Goal: Task Accomplishment & Management: Use online tool/utility

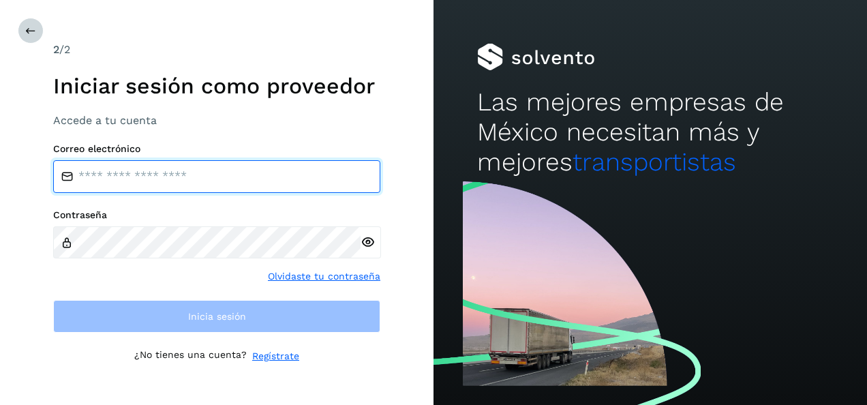
type input "**********"
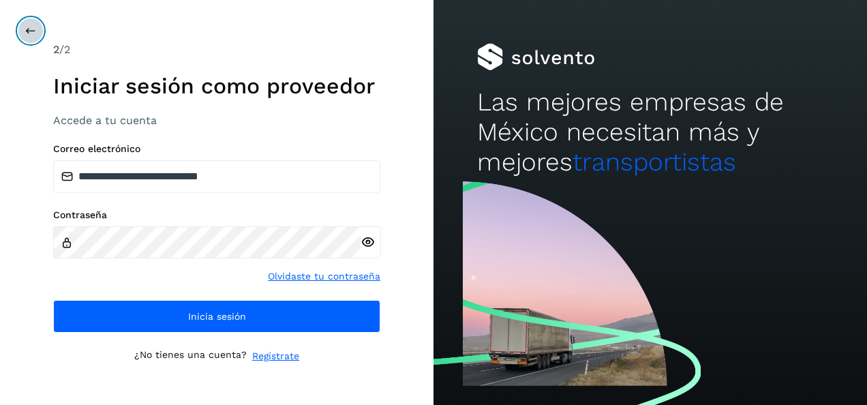
click at [27, 30] on icon at bounding box center [30, 30] width 11 height 11
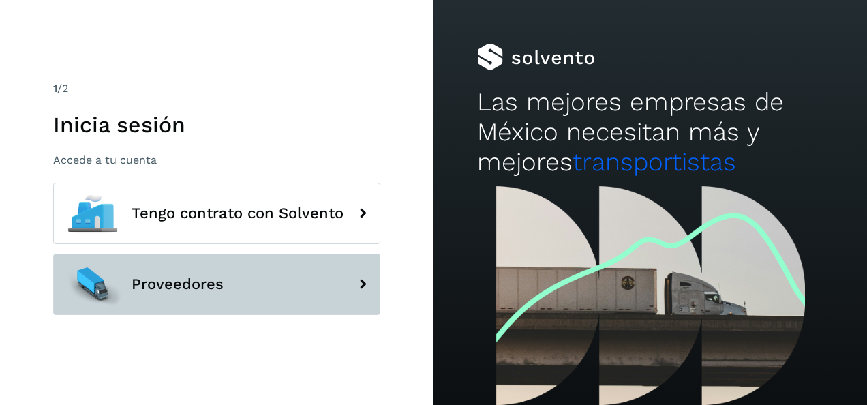
click at [200, 288] on span "Proveedores" at bounding box center [178, 284] width 92 height 16
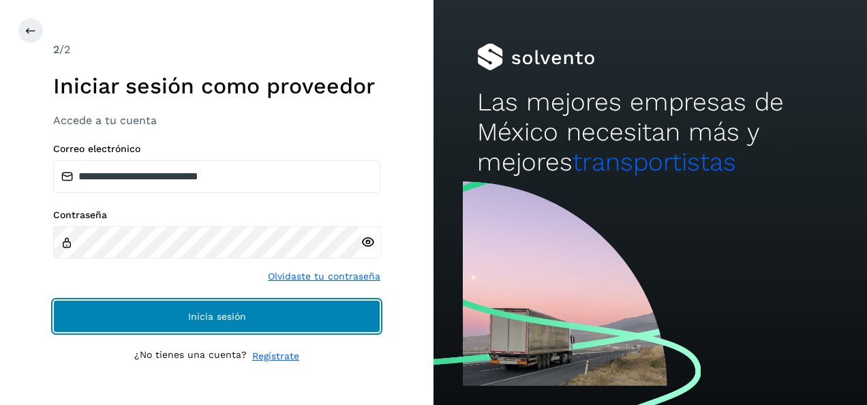
click at [226, 312] on span "Inicia sesión" at bounding box center [217, 317] width 58 height 10
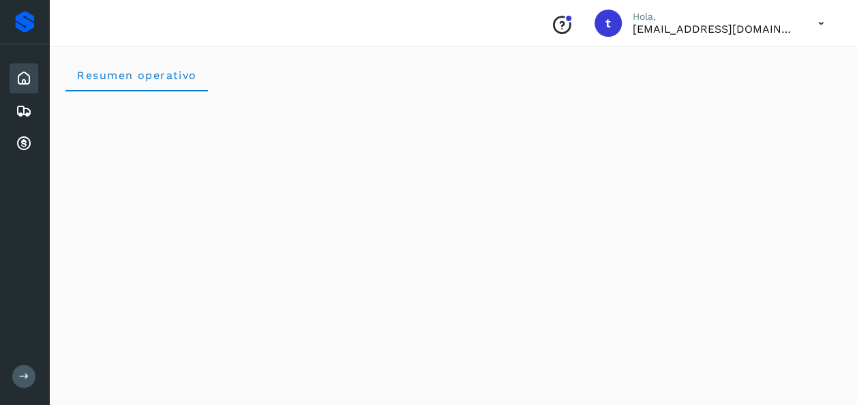
click at [26, 82] on icon at bounding box center [24, 78] width 16 height 16
click at [25, 82] on icon at bounding box center [24, 78] width 16 height 16
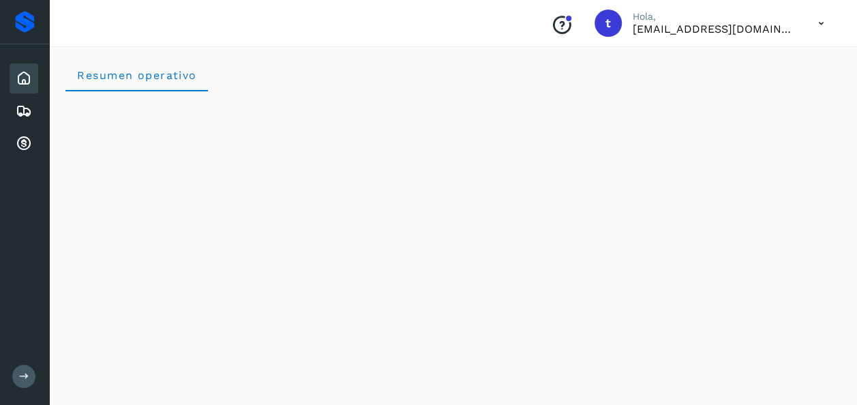
click at [23, 376] on icon at bounding box center [24, 376] width 10 height 10
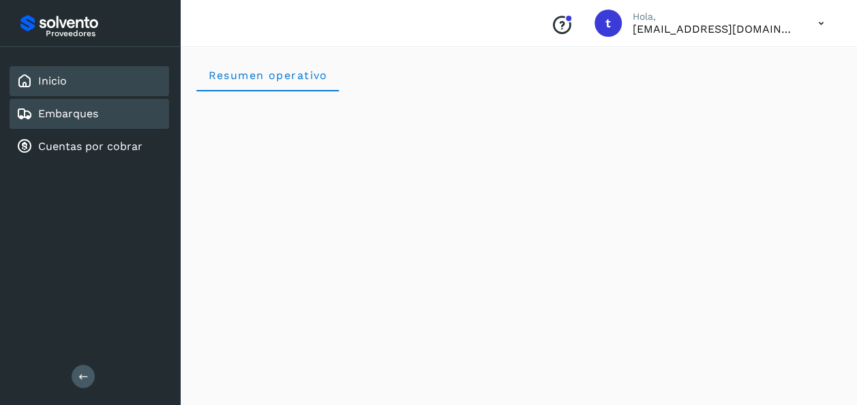
click at [61, 119] on link "Embarques" at bounding box center [68, 113] width 60 height 13
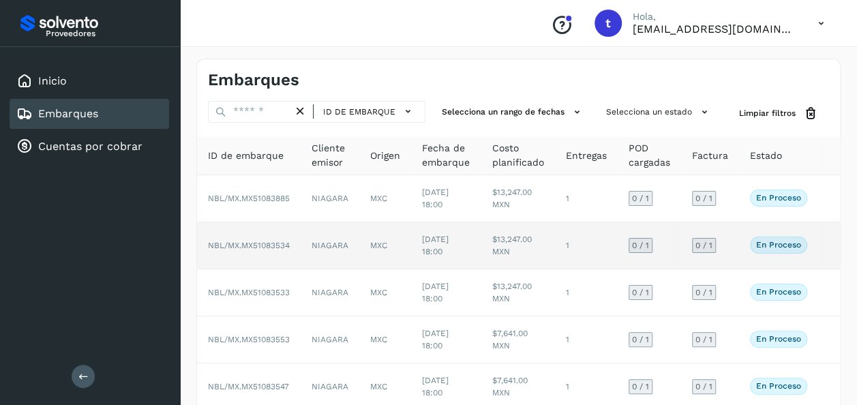
scroll to position [302, 0]
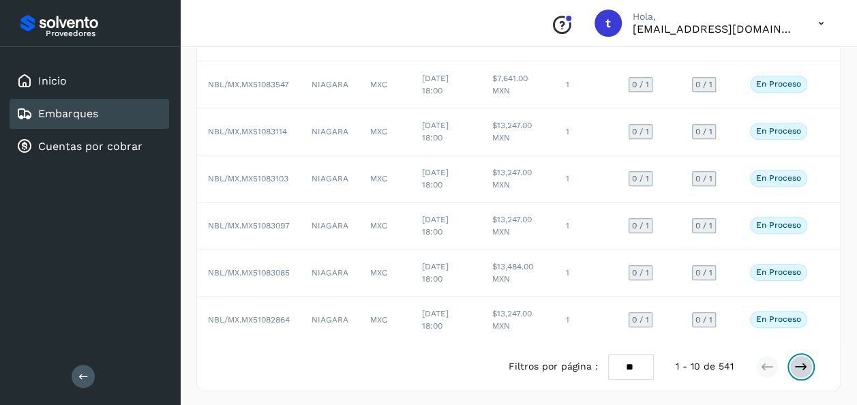
click at [804, 364] on icon at bounding box center [801, 367] width 14 height 14
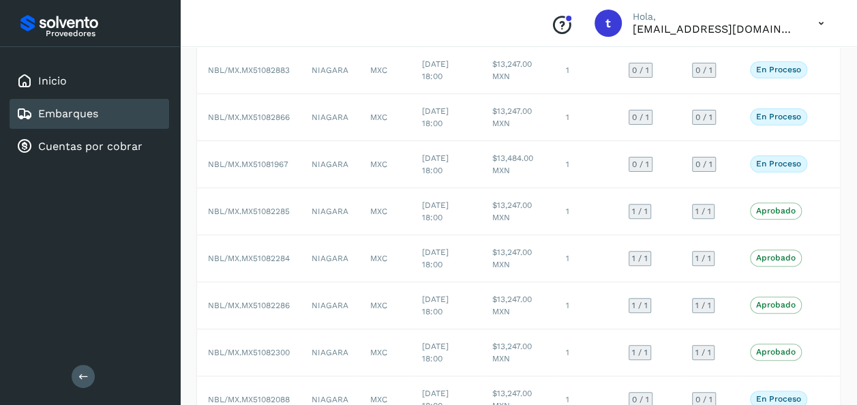
scroll to position [144, 0]
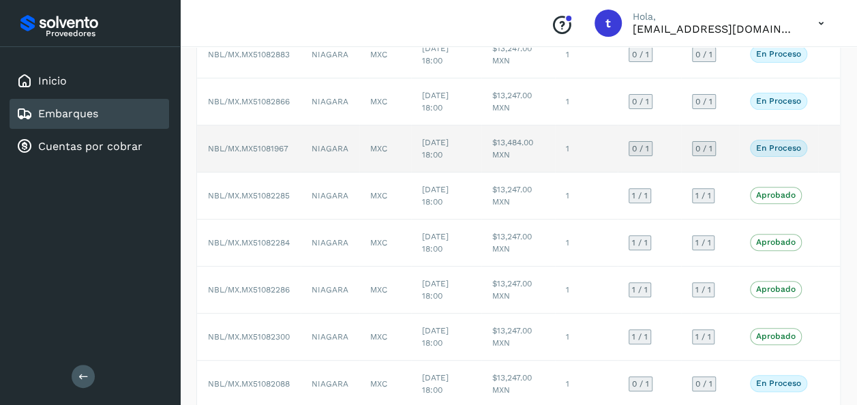
click at [825, 149] on td at bounding box center [829, 148] width 22 height 47
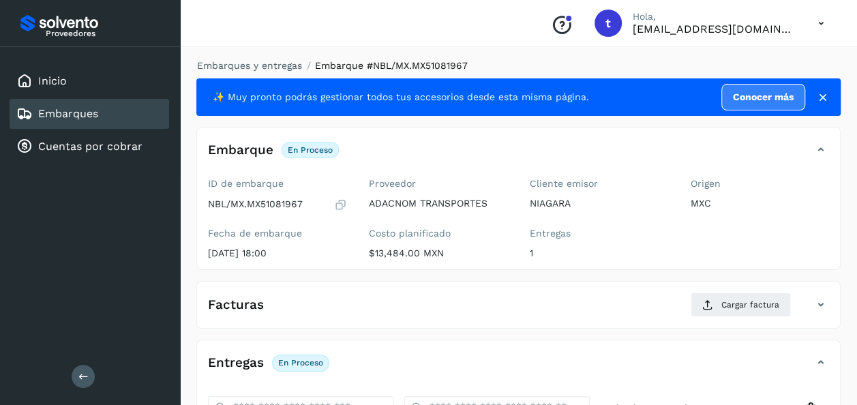
scroll to position [241, 0]
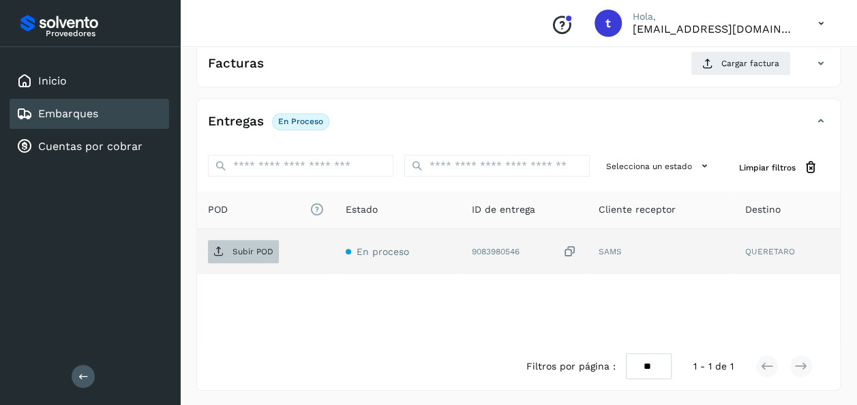
click at [234, 254] on p "Subir POD" at bounding box center [252, 252] width 41 height 10
click at [243, 251] on p "Subir POD" at bounding box center [252, 252] width 41 height 10
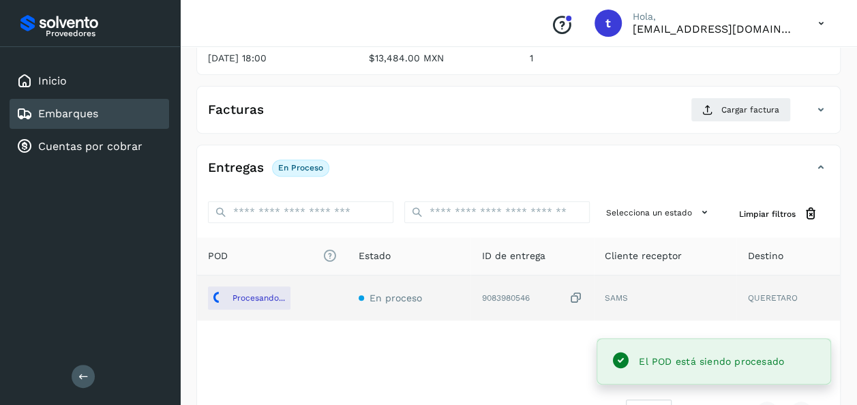
scroll to position [0, 0]
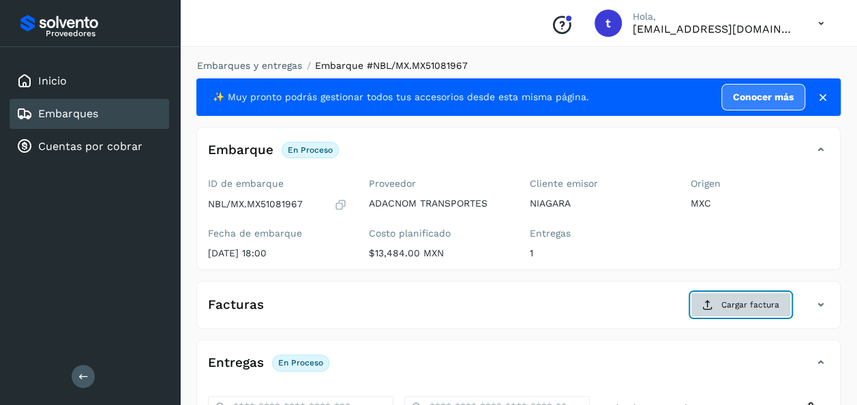
click at [747, 308] on span "Cargar factura" at bounding box center [750, 305] width 58 height 12
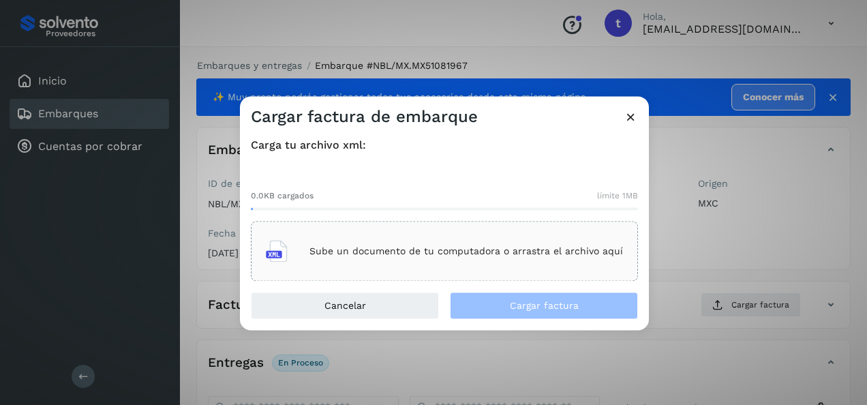
click at [479, 248] on p "Sube un documento de tu computadora o arrastra el archivo aquí" at bounding box center [466, 251] width 314 height 12
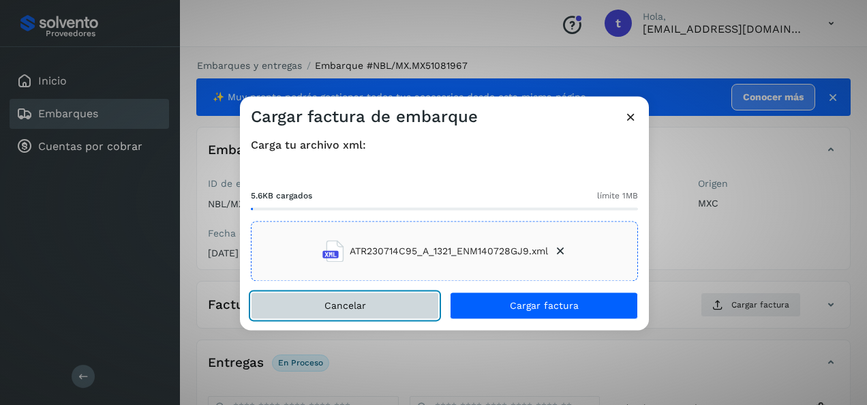
click at [359, 305] on span "Cancelar" at bounding box center [345, 306] width 42 height 10
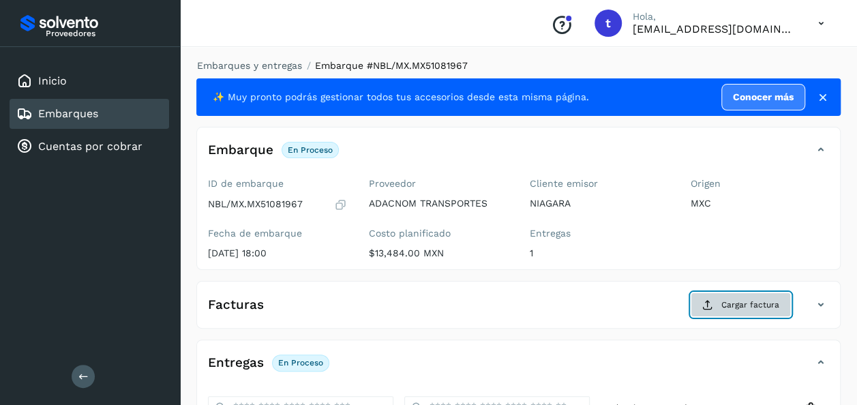
click at [743, 307] on span "Cargar factura" at bounding box center [750, 305] width 58 height 12
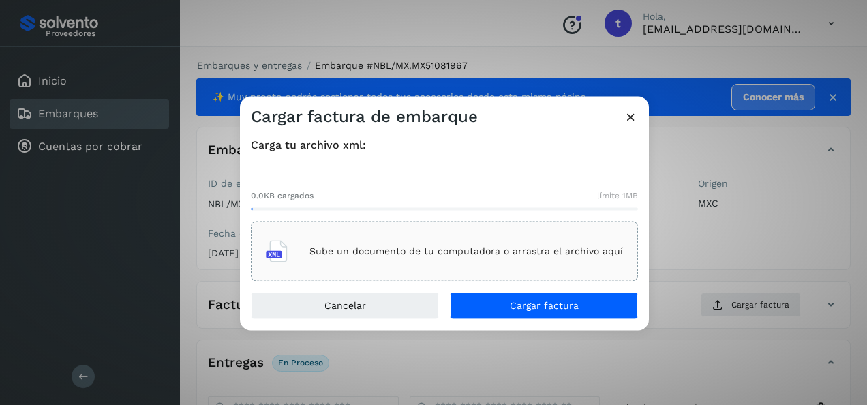
click at [490, 255] on p "Sube un documento de tu computadora o arrastra el archivo aquí" at bounding box center [466, 251] width 314 height 12
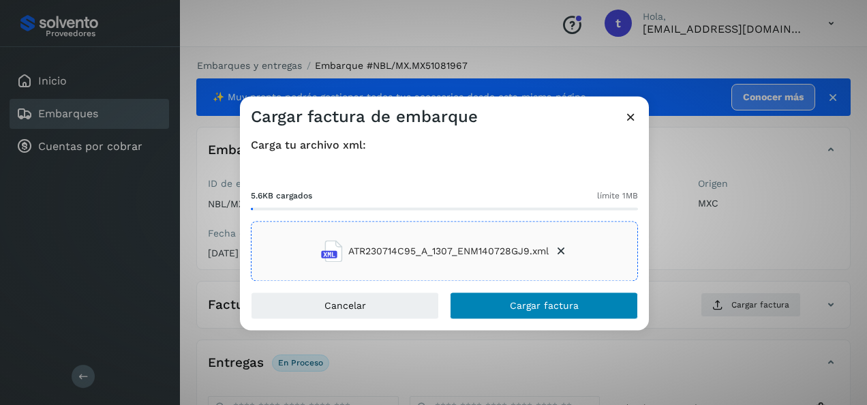
click at [557, 303] on span "Cargar factura" at bounding box center [544, 306] width 69 height 10
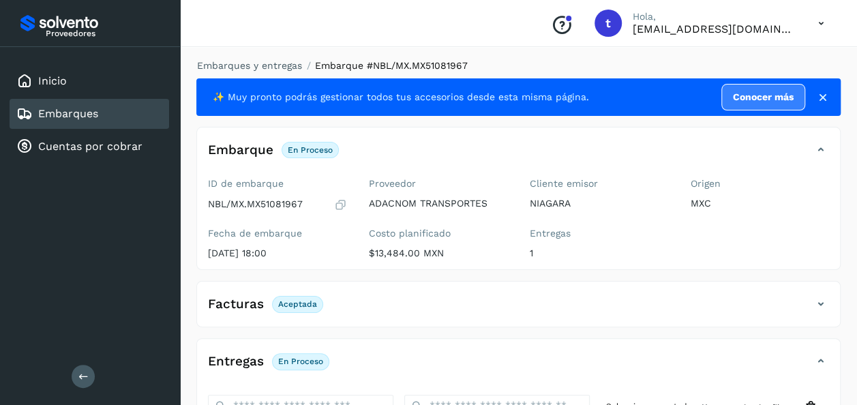
click at [78, 113] on link "Embarques" at bounding box center [68, 113] width 60 height 13
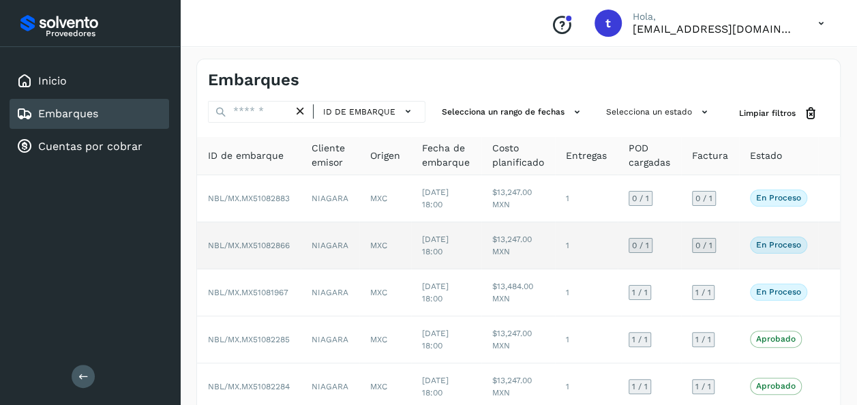
click at [822, 241] on td at bounding box center [829, 245] width 22 height 47
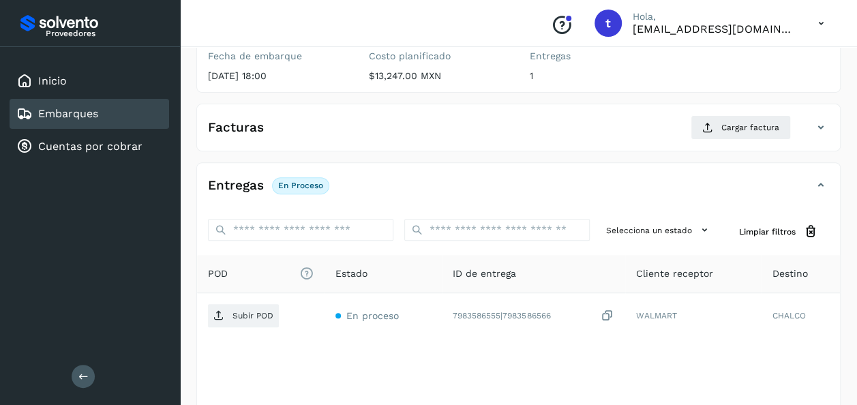
scroll to position [241, 0]
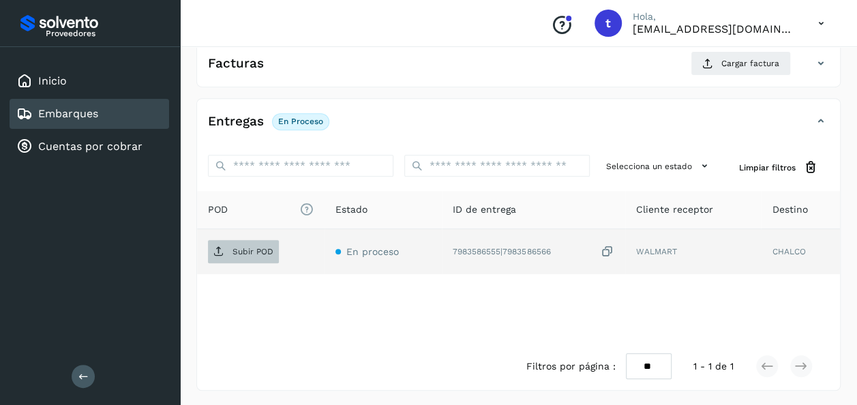
click at [248, 250] on p "Subir POD" at bounding box center [252, 252] width 41 height 10
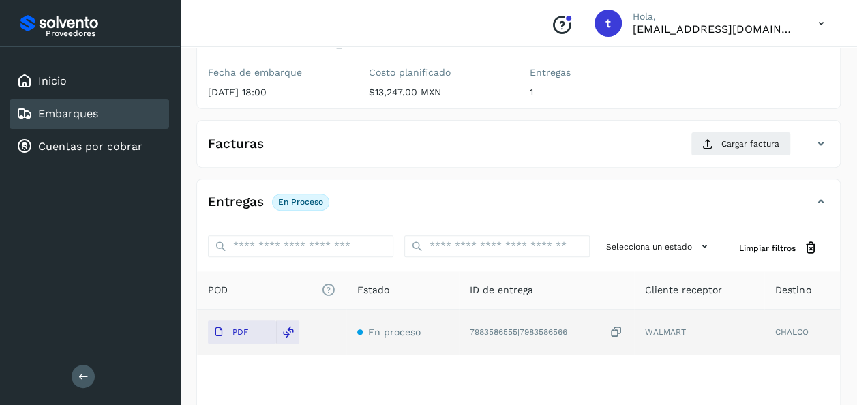
scroll to position [0, 0]
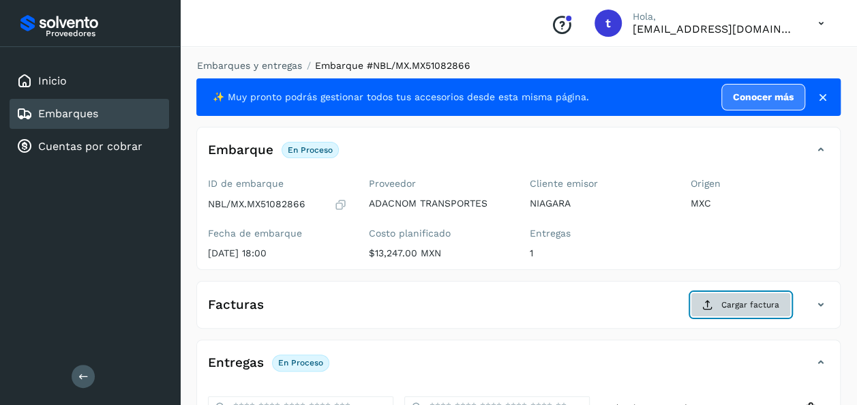
click at [749, 305] on span "Cargar factura" at bounding box center [750, 305] width 58 height 12
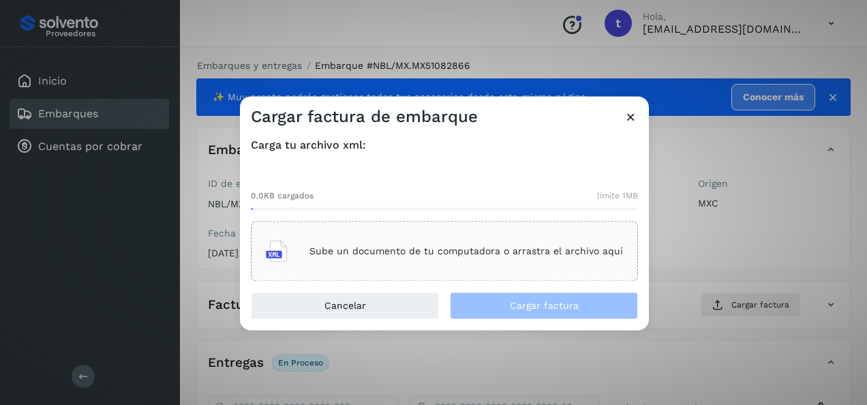
click at [513, 240] on div "Sube un documento de tu computadora o arrastra el archivo aquí" at bounding box center [444, 251] width 357 height 37
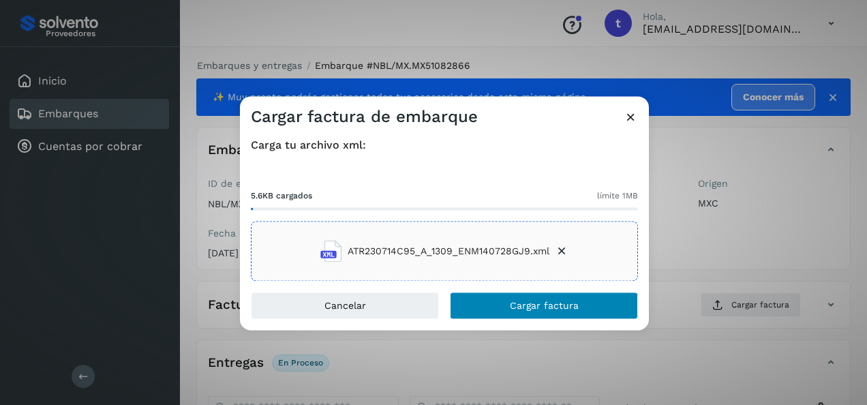
click at [539, 303] on span "Cargar factura" at bounding box center [544, 306] width 69 height 10
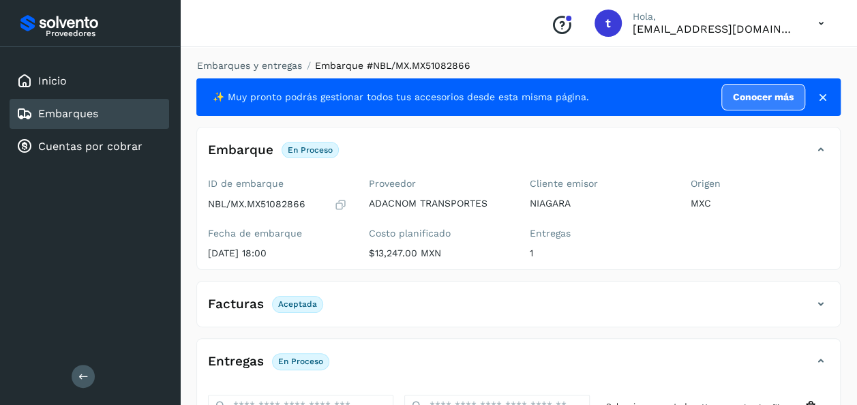
click at [68, 112] on link "Embarques" at bounding box center [68, 113] width 60 height 13
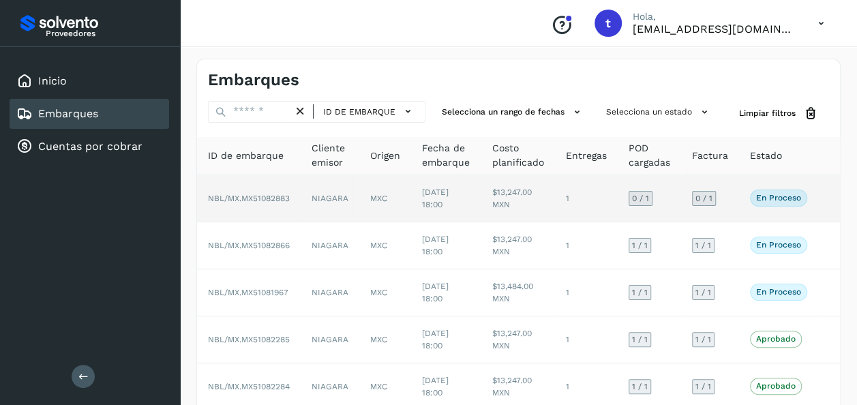
click at [819, 195] on td at bounding box center [829, 198] width 22 height 47
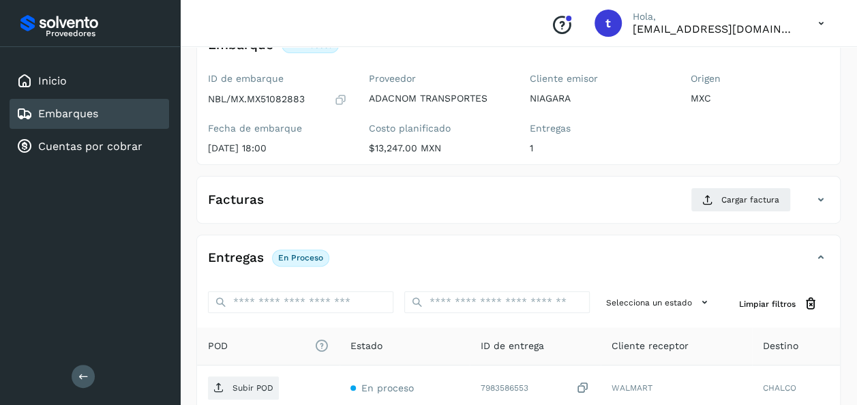
scroll to position [241, 0]
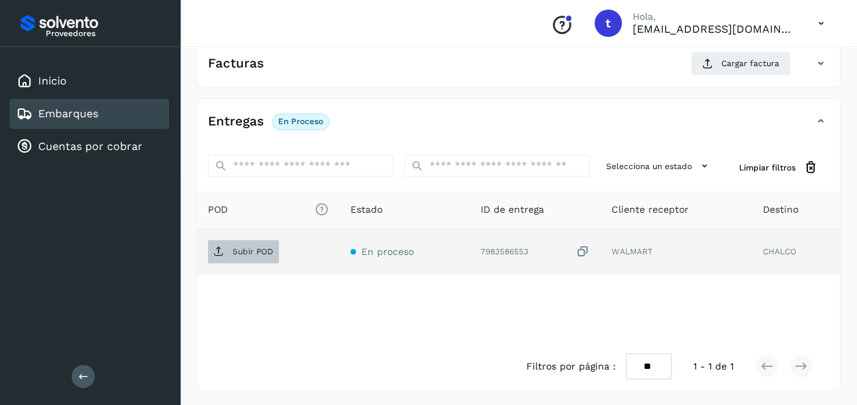
click at [243, 249] on p "Subir POD" at bounding box center [252, 252] width 41 height 10
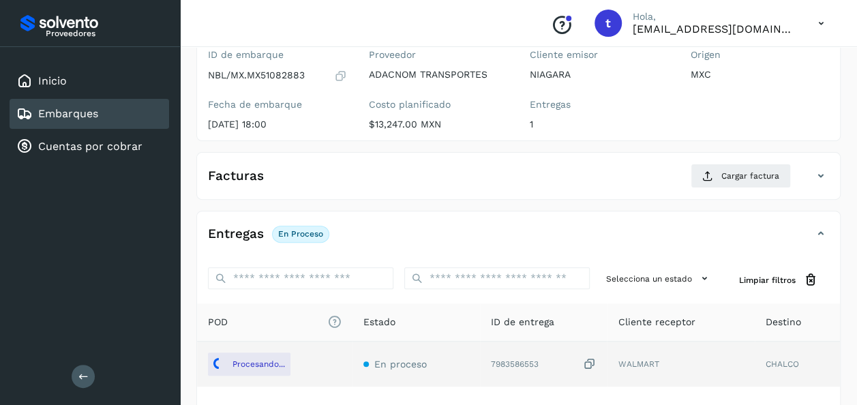
scroll to position [0, 0]
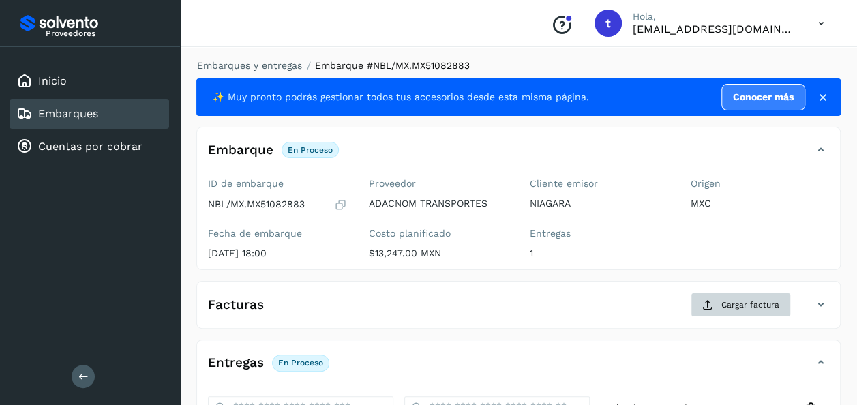
click at [744, 308] on span "Cargar factura" at bounding box center [750, 305] width 58 height 12
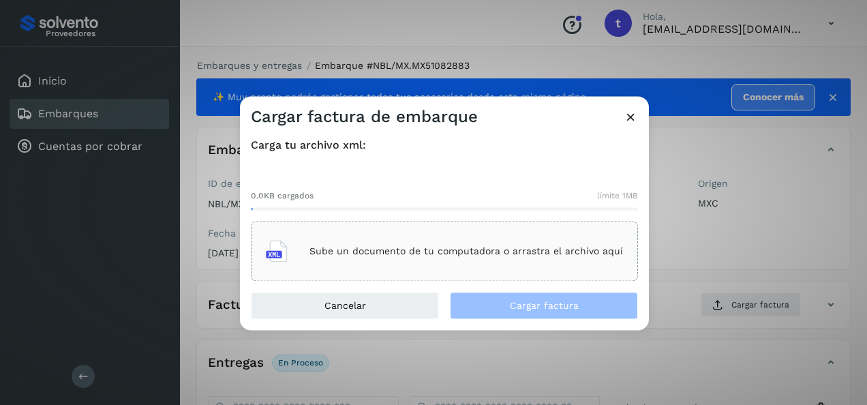
click at [513, 247] on p "Sube un documento de tu computadora o arrastra el archivo aquí" at bounding box center [466, 251] width 314 height 12
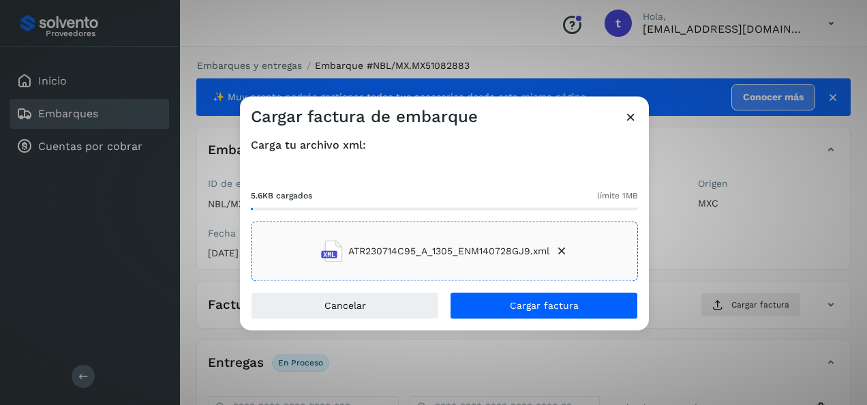
click at [554, 311] on span "Cargar factura" at bounding box center [544, 306] width 69 height 10
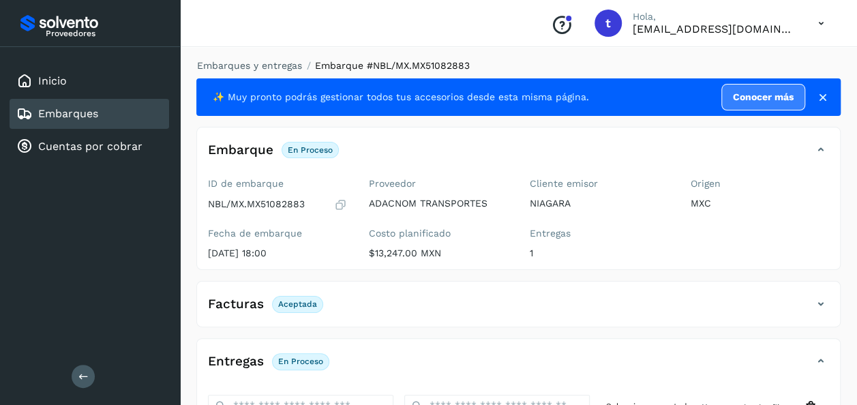
click at [76, 109] on link "Embarques" at bounding box center [68, 113] width 60 height 13
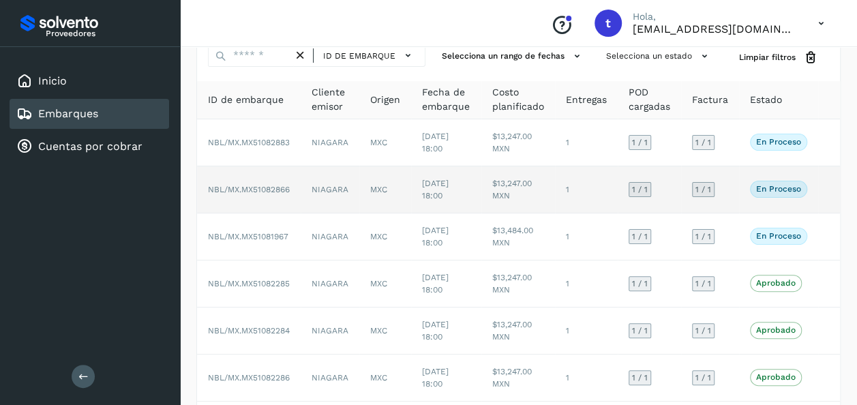
scroll to position [302, 0]
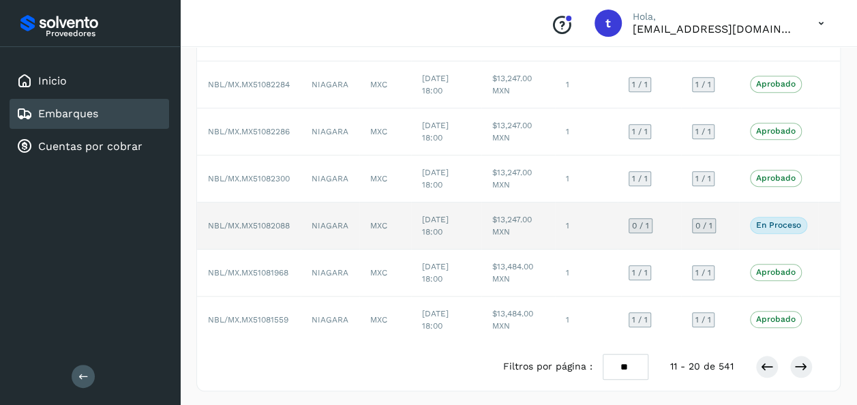
click at [819, 225] on td at bounding box center [829, 225] width 22 height 47
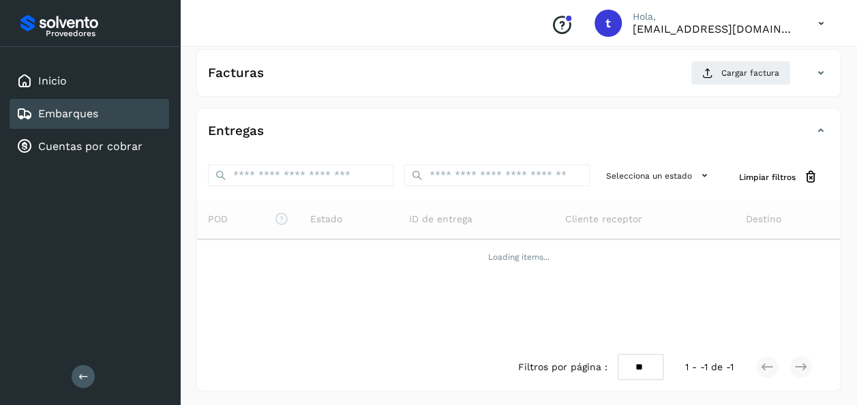
scroll to position [241, 0]
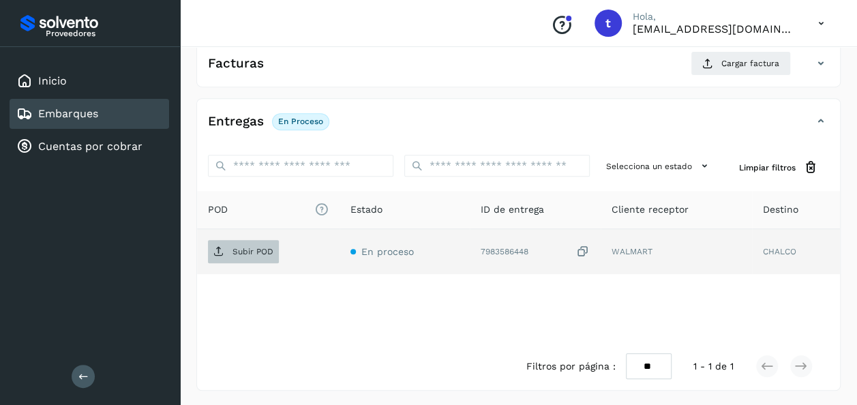
click at [255, 249] on p "Subir POD" at bounding box center [252, 252] width 41 height 10
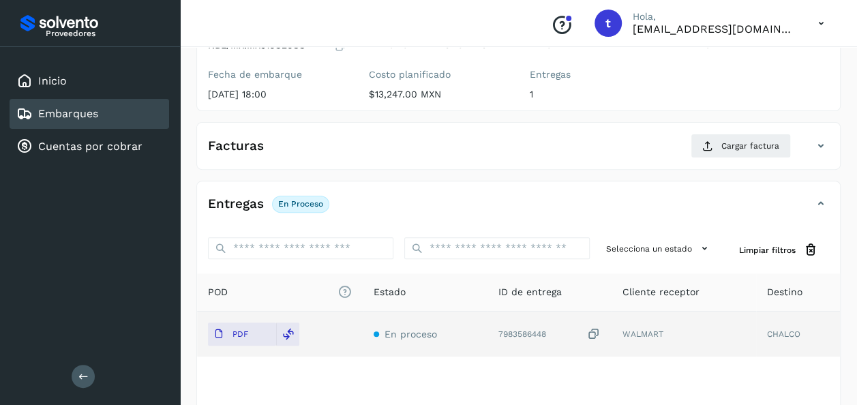
scroll to position [0, 0]
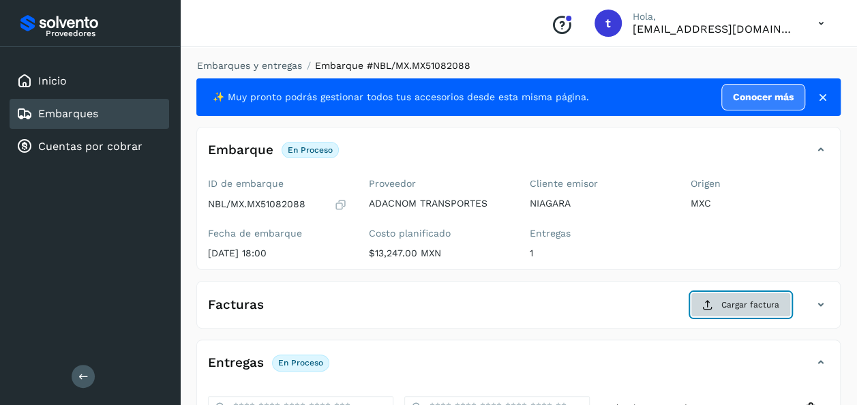
click at [743, 305] on span "Cargar factura" at bounding box center [750, 305] width 58 height 12
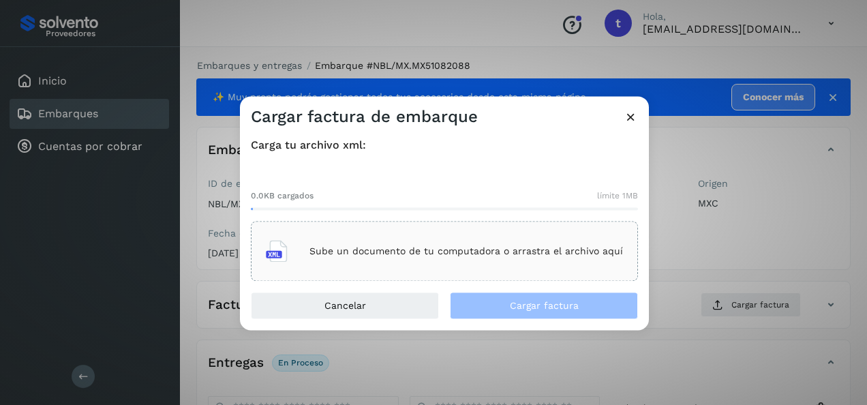
click at [464, 249] on p "Sube un documento de tu computadora o arrastra el archivo aquí" at bounding box center [466, 251] width 314 height 12
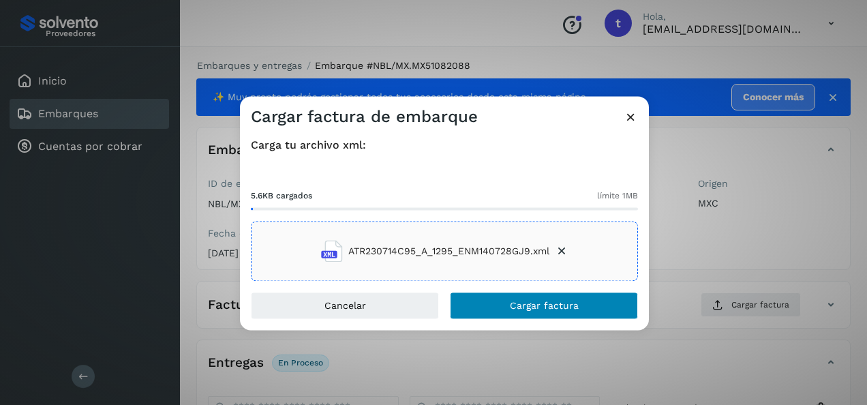
click at [551, 307] on span "Cargar factura" at bounding box center [544, 306] width 69 height 10
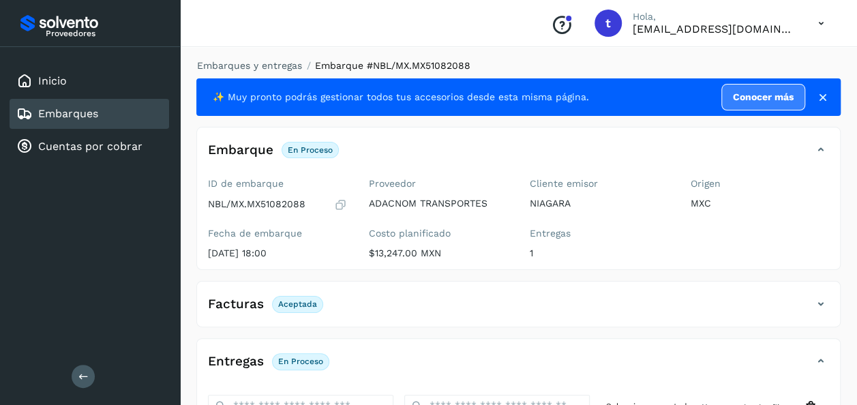
click at [77, 115] on link "Embarques" at bounding box center [68, 113] width 60 height 13
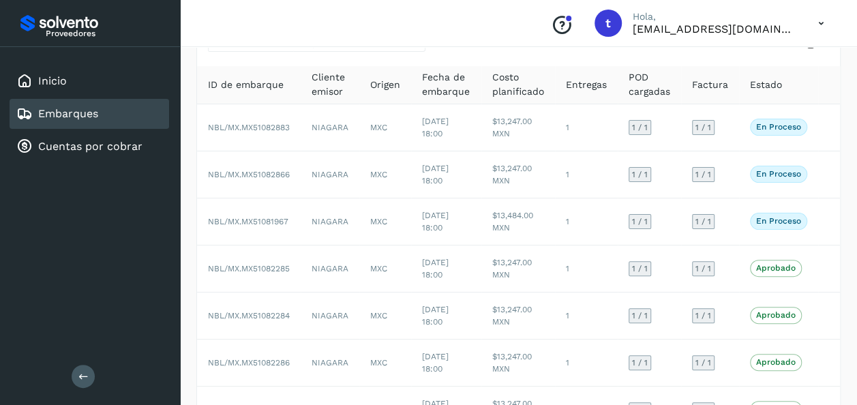
scroll to position [302, 0]
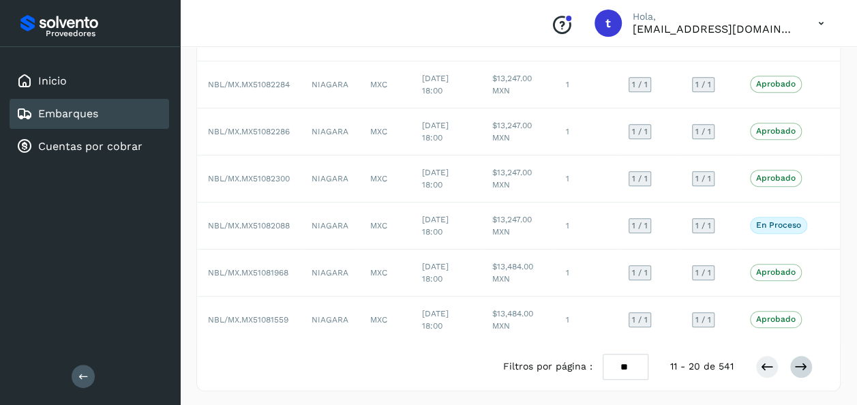
click at [801, 365] on icon at bounding box center [801, 367] width 14 height 14
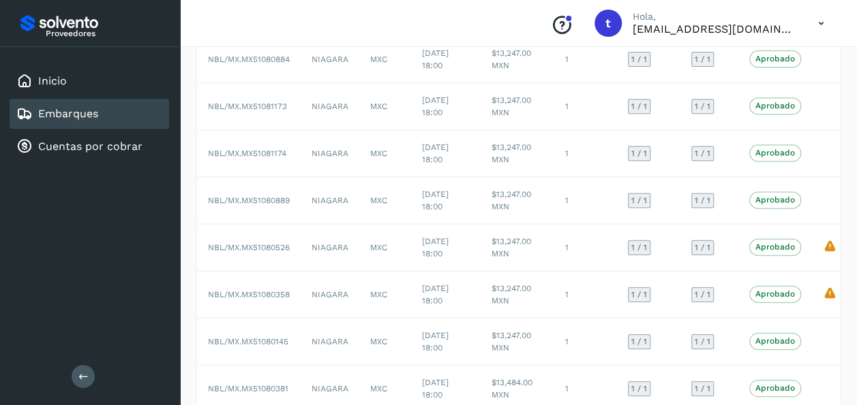
scroll to position [312, 0]
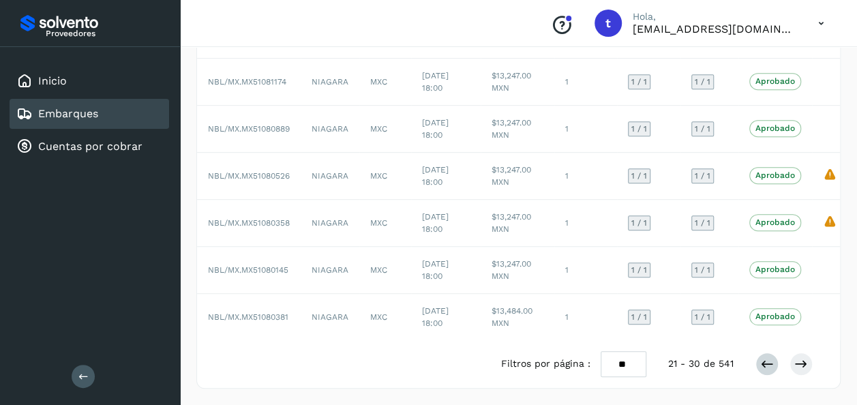
click at [765, 369] on icon at bounding box center [767, 364] width 14 height 14
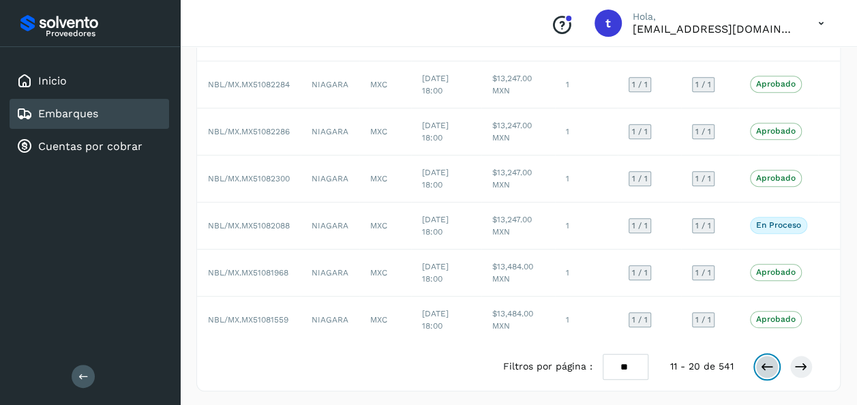
click at [765, 371] on button at bounding box center [766, 366] width 23 height 23
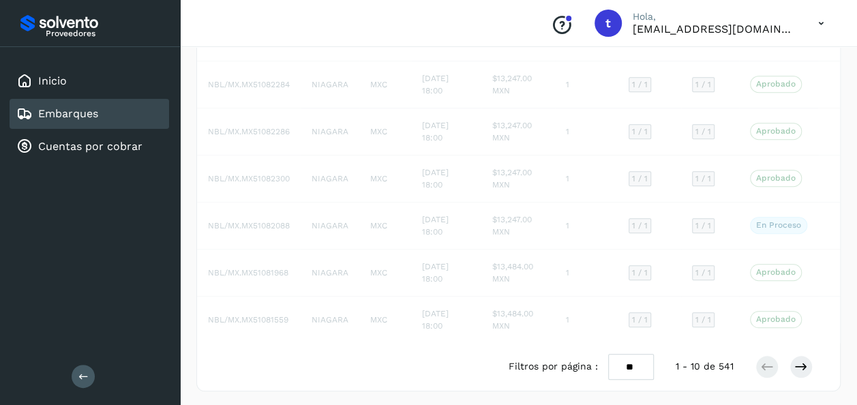
scroll to position [302, 0]
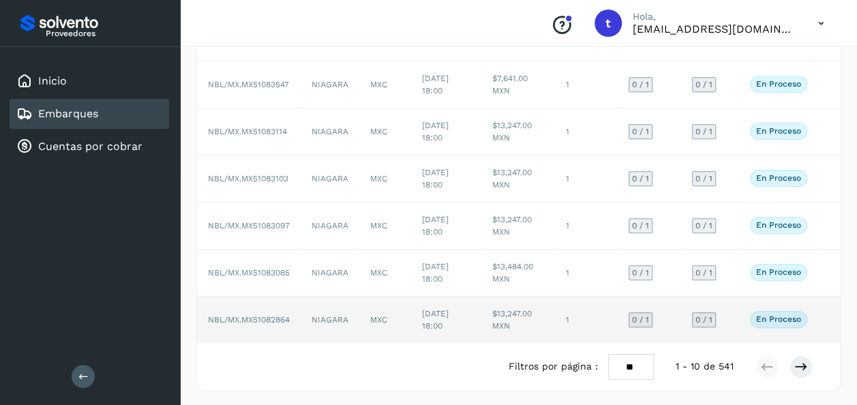
click at [820, 314] on td at bounding box center [829, 320] width 22 height 46
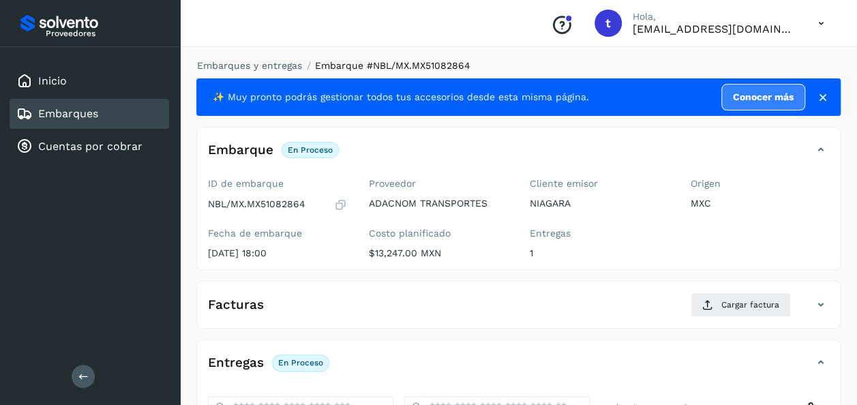
click at [836, 294] on div "Facturas Cargar factura" at bounding box center [518, 309] width 643 height 35
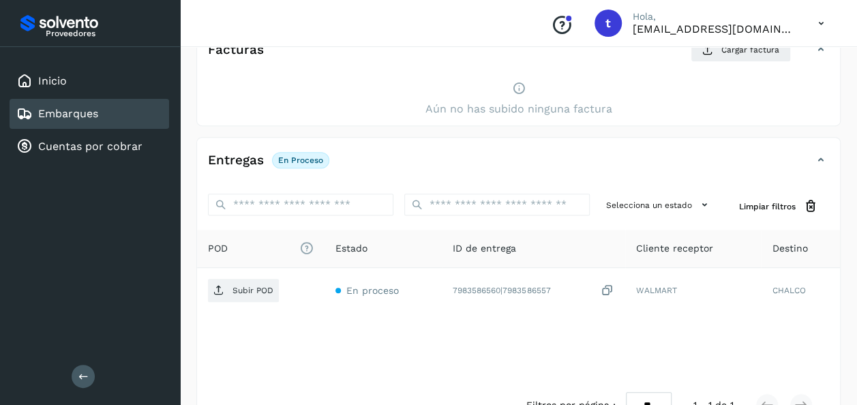
scroll to position [294, 0]
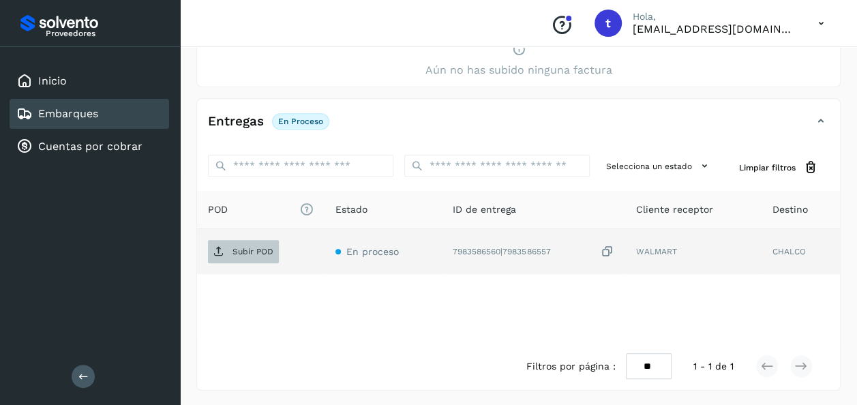
click at [237, 252] on p "Subir POD" at bounding box center [252, 252] width 41 height 10
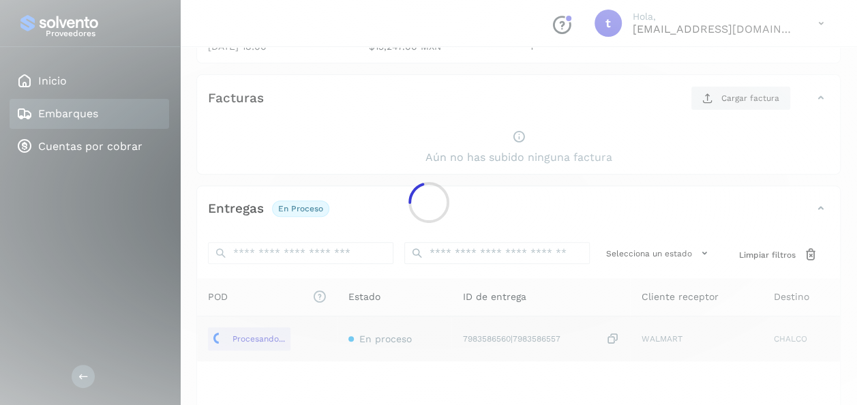
scroll to position [0, 0]
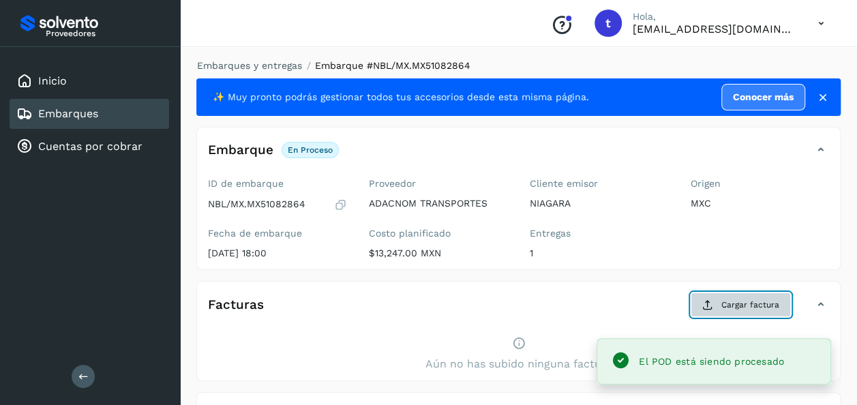
click at [751, 306] on span "Cargar factura" at bounding box center [750, 305] width 58 height 12
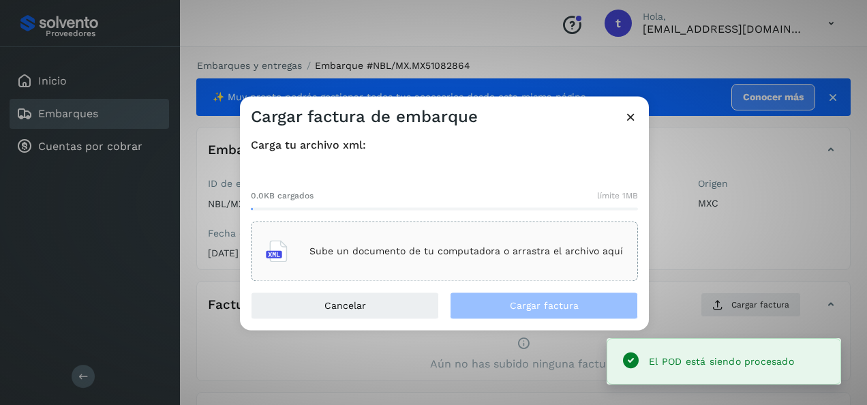
click at [467, 245] on p "Sube un documento de tu computadora o arrastra el archivo aquí" at bounding box center [466, 251] width 314 height 12
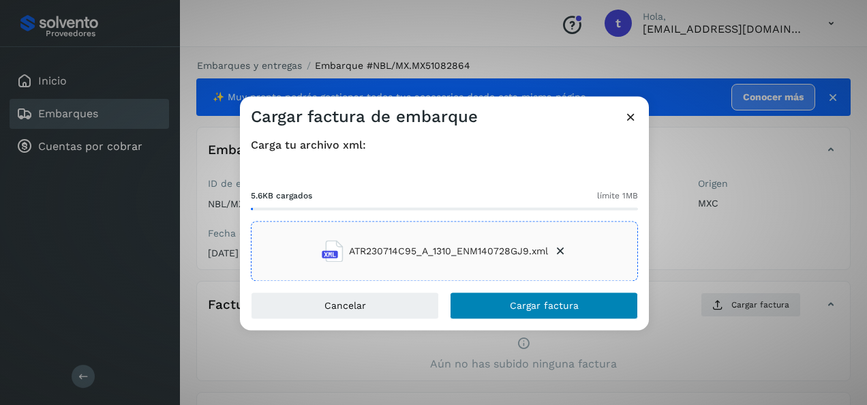
click at [561, 308] on span "Cargar factura" at bounding box center [544, 306] width 69 height 10
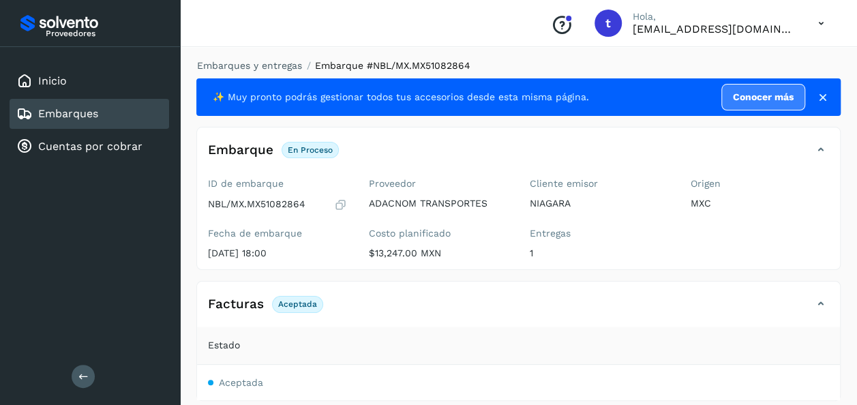
click at [59, 118] on link "Embarques" at bounding box center [68, 113] width 60 height 13
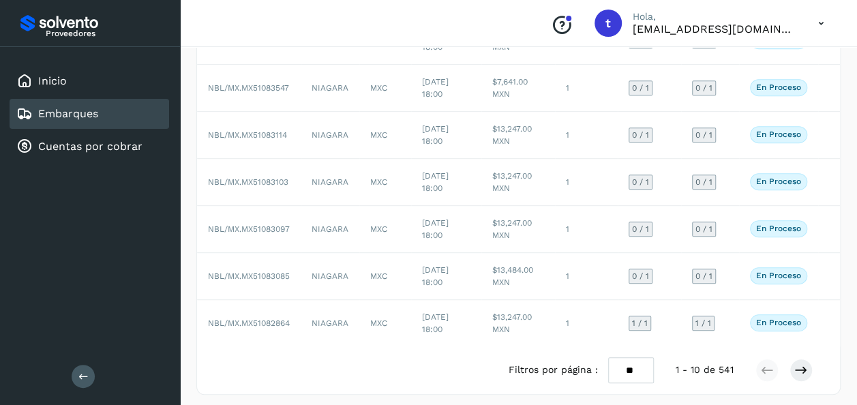
scroll to position [302, 0]
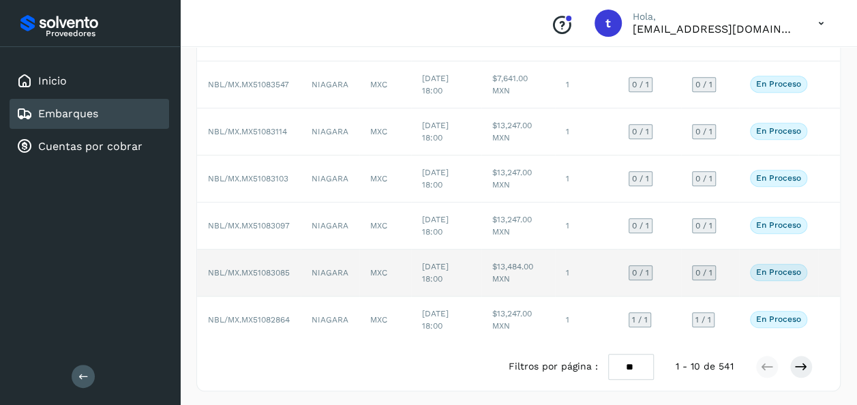
click at [819, 272] on td at bounding box center [829, 272] width 22 height 47
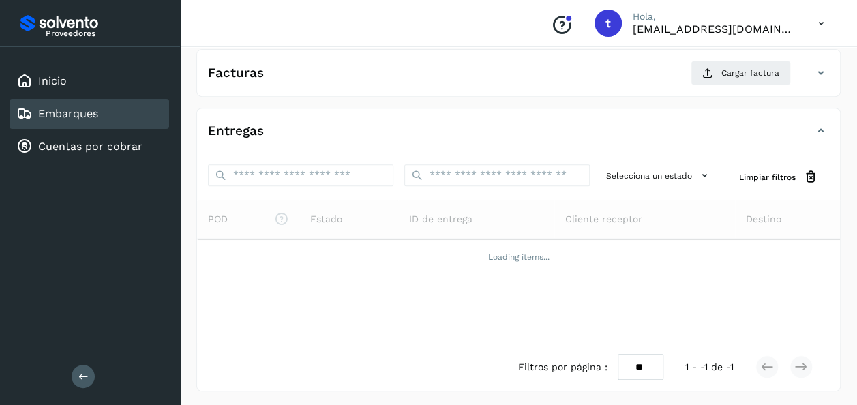
scroll to position [241, 0]
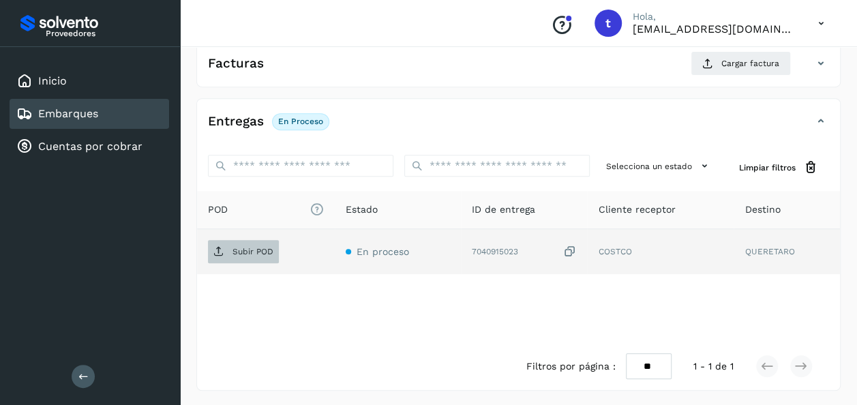
click at [249, 251] on p "Subir POD" at bounding box center [252, 252] width 41 height 10
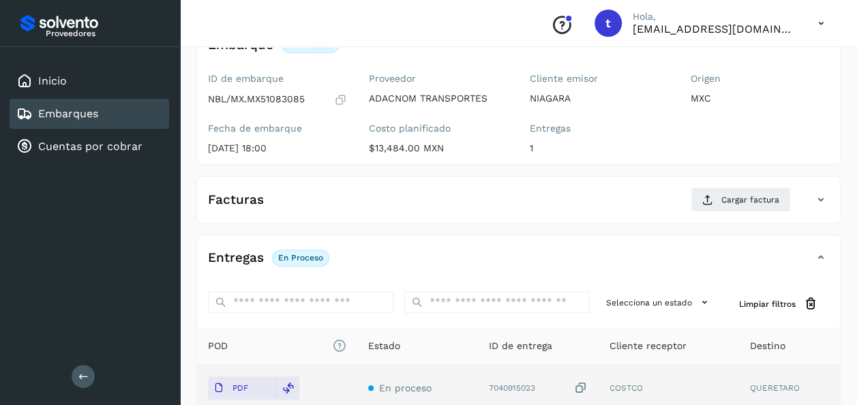
scroll to position [0, 0]
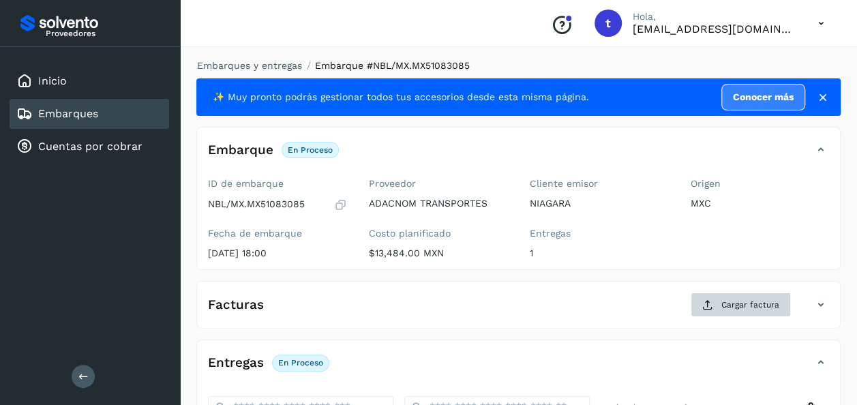
click at [746, 305] on span "Cargar factura" at bounding box center [750, 305] width 58 height 12
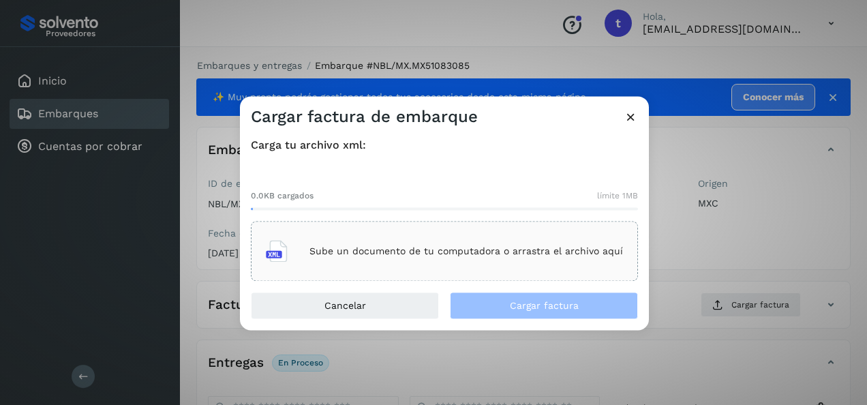
click at [466, 244] on div "Sube un documento de tu computadora o arrastra el archivo aquí" at bounding box center [444, 251] width 357 height 37
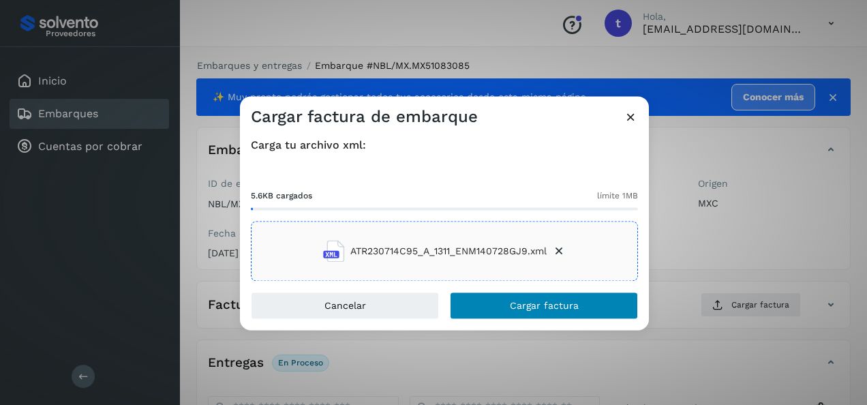
click at [556, 306] on span "Cargar factura" at bounding box center [544, 306] width 69 height 10
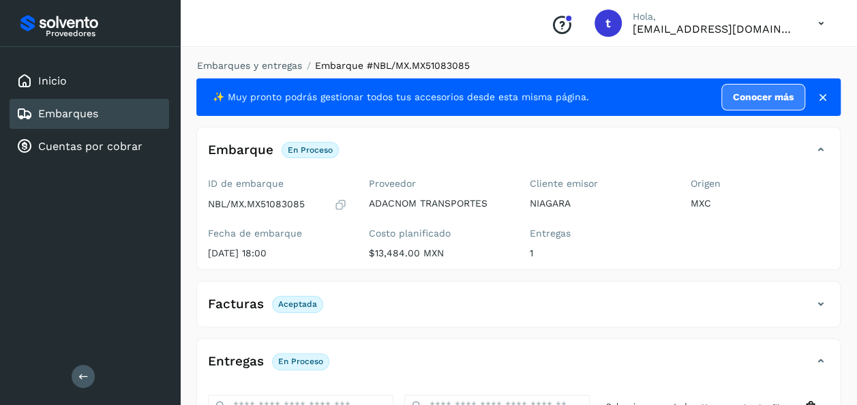
click at [74, 114] on link "Embarques" at bounding box center [68, 113] width 60 height 13
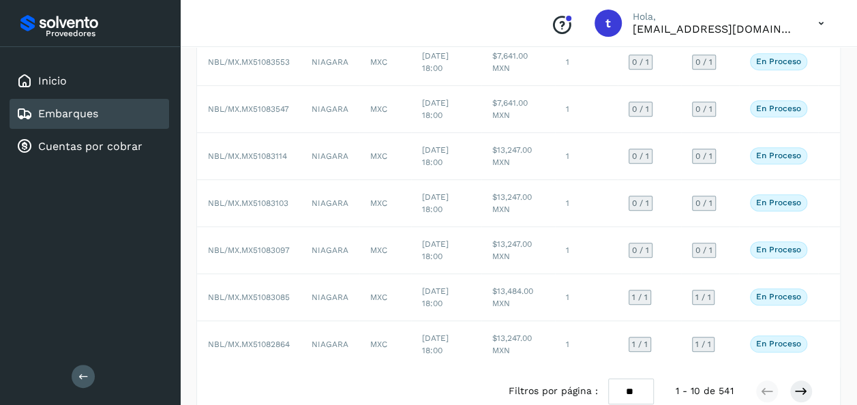
scroll to position [302, 0]
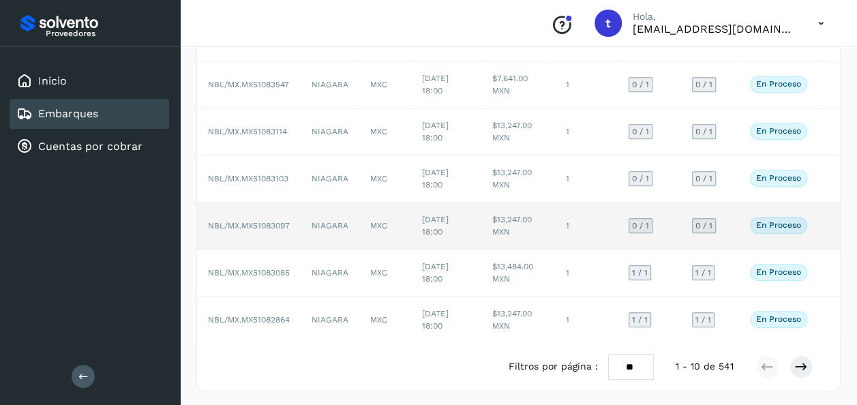
click at [818, 222] on td at bounding box center [829, 225] width 22 height 47
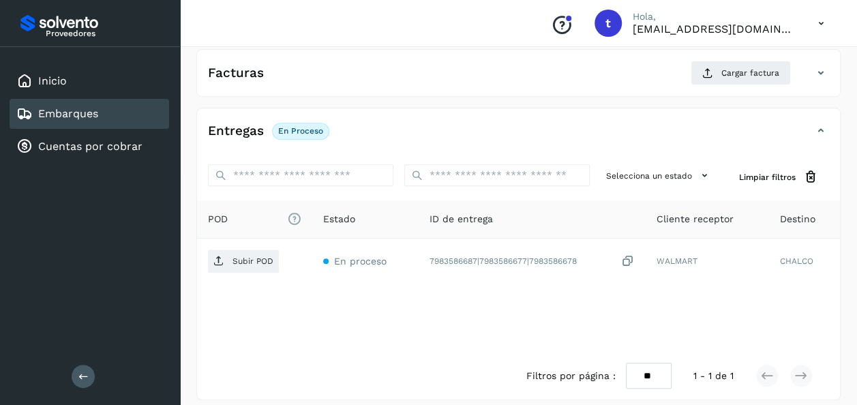
scroll to position [241, 0]
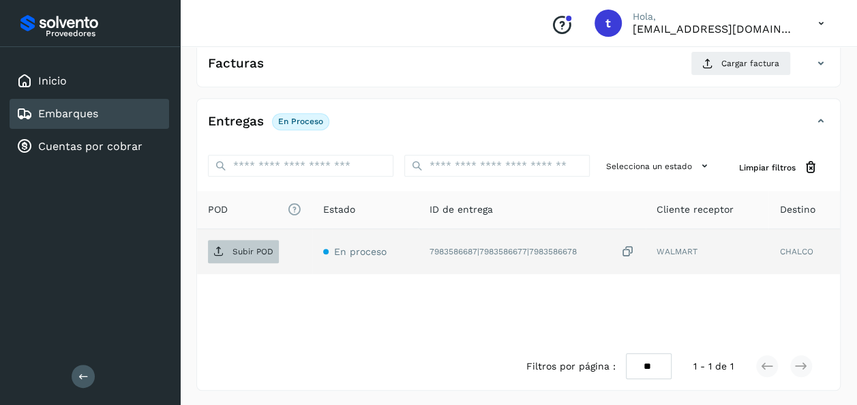
click at [238, 258] on span "Subir POD" at bounding box center [243, 252] width 71 height 22
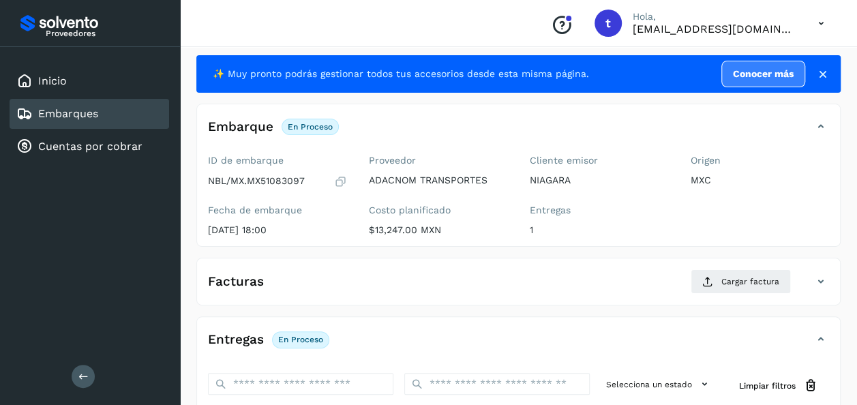
scroll to position [0, 0]
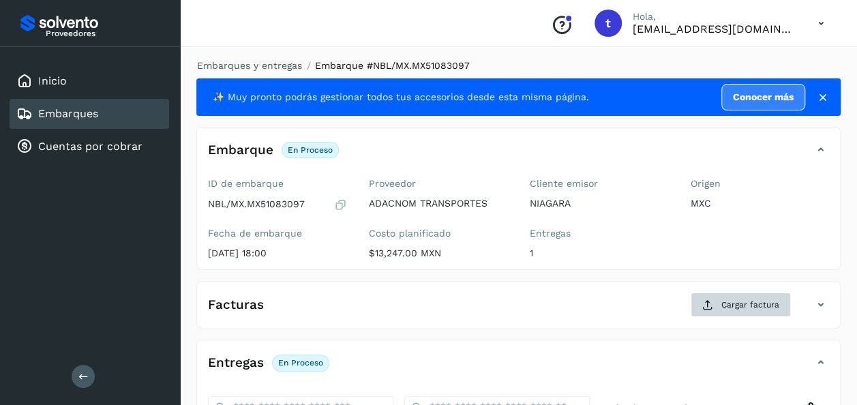
click at [740, 304] on span "Cargar factura" at bounding box center [750, 305] width 58 height 12
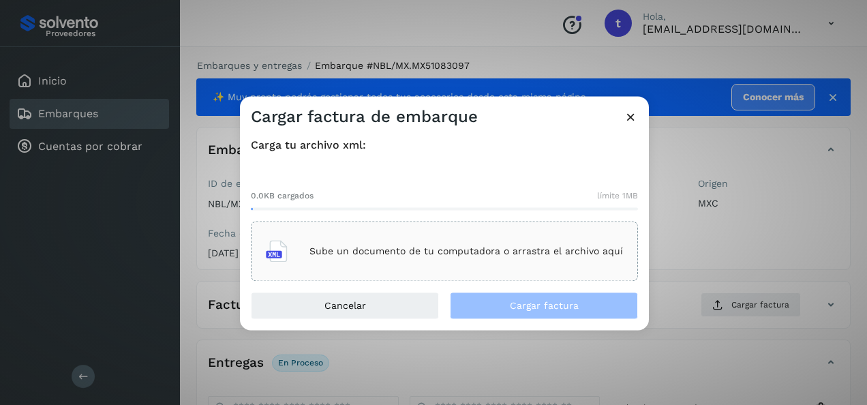
click at [487, 245] on div "Sube un documento de tu computadora o arrastra el archivo aquí" at bounding box center [444, 251] width 357 height 37
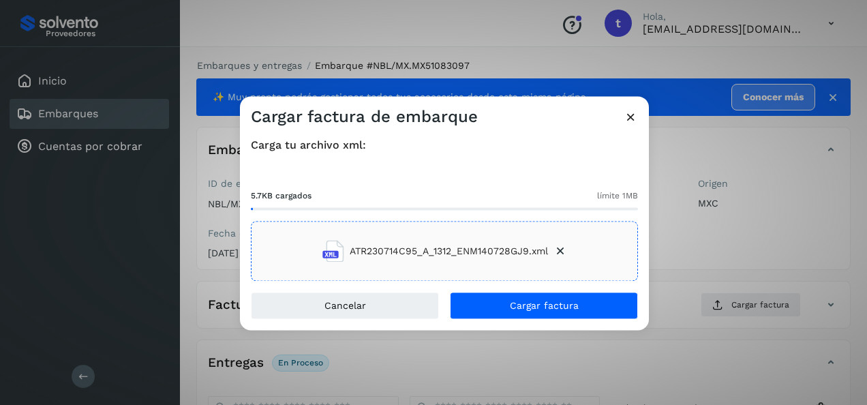
click at [547, 307] on span "Cargar factura" at bounding box center [544, 306] width 69 height 10
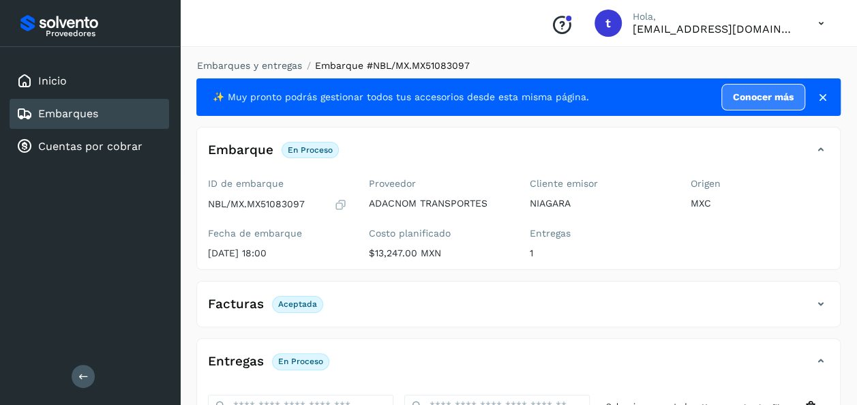
click at [63, 114] on link "Embarques" at bounding box center [68, 113] width 60 height 13
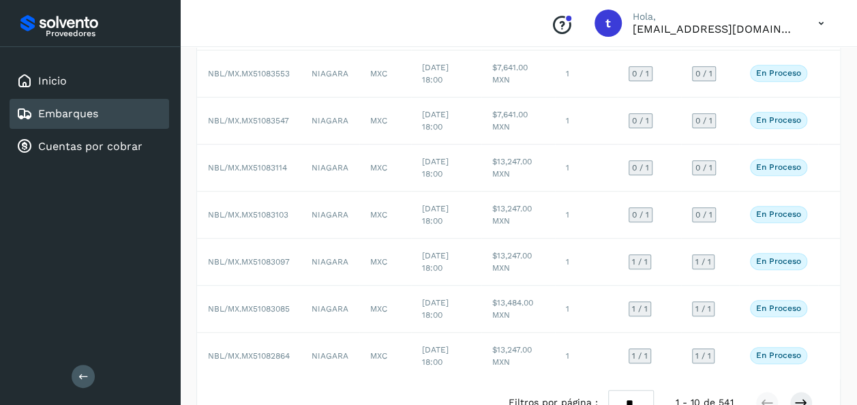
scroll to position [302, 0]
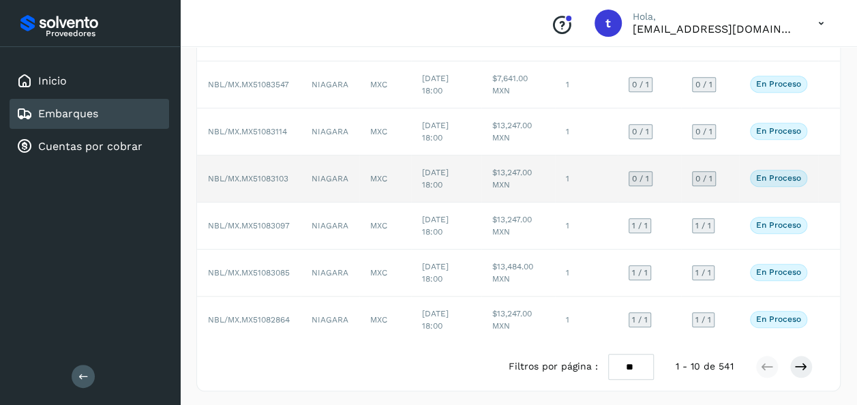
click at [818, 179] on td at bounding box center [829, 178] width 22 height 47
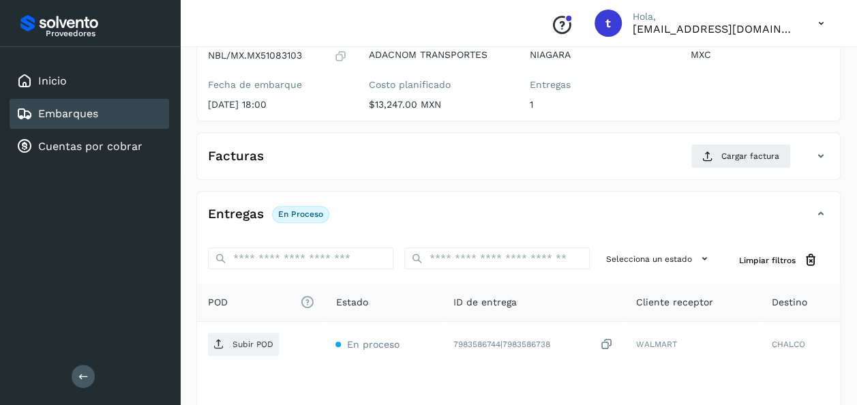
scroll to position [241, 0]
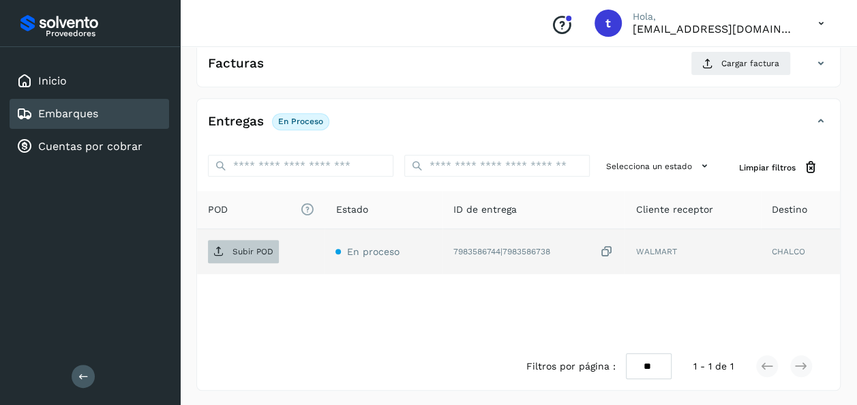
click at [236, 258] on span "Subir POD" at bounding box center [243, 252] width 71 height 22
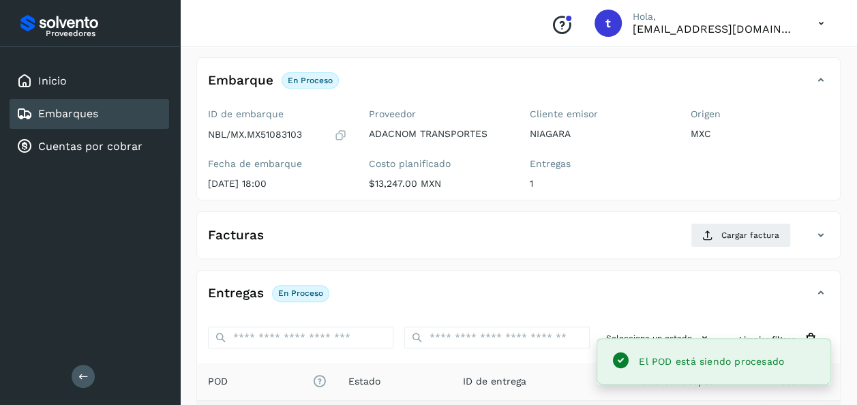
scroll to position [0, 0]
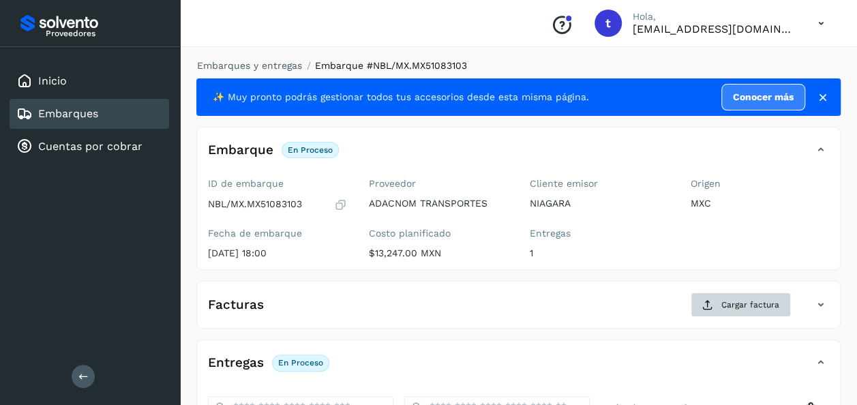
click at [733, 299] on span "Cargar factura" at bounding box center [750, 305] width 58 height 12
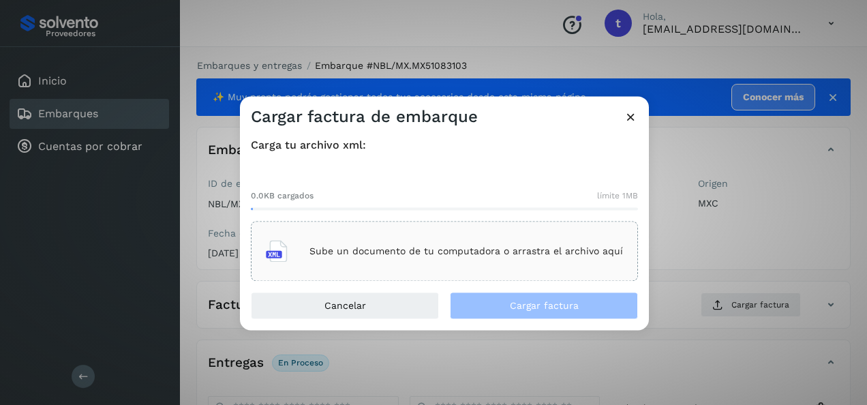
click at [500, 256] on p "Sube un documento de tu computadora o arrastra el archivo aquí" at bounding box center [466, 251] width 314 height 12
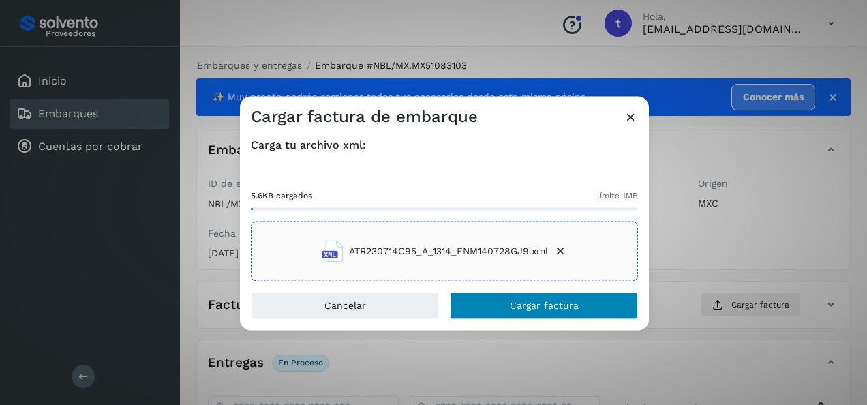
click at [540, 309] on span "Cargar factura" at bounding box center [544, 306] width 69 height 10
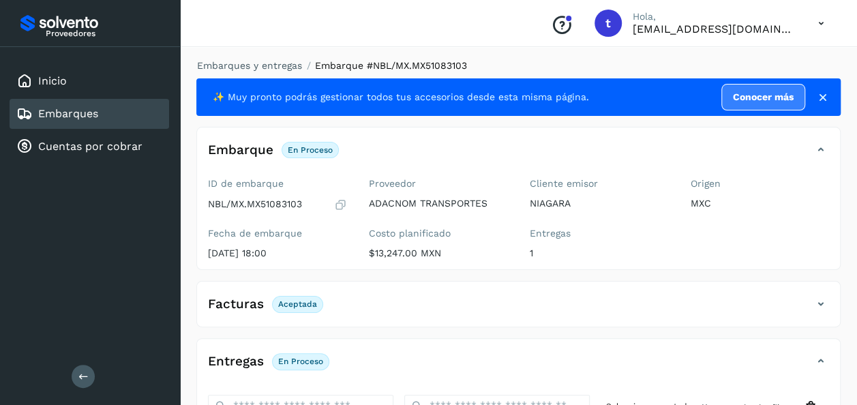
click at [60, 115] on link "Embarques" at bounding box center [68, 113] width 60 height 13
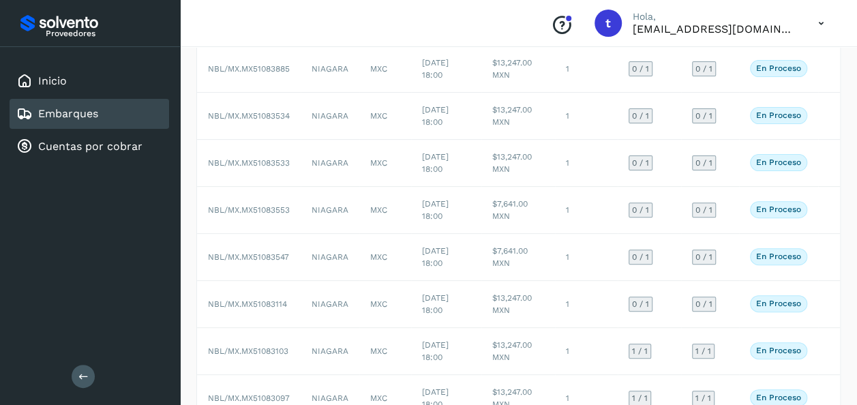
scroll to position [136, 0]
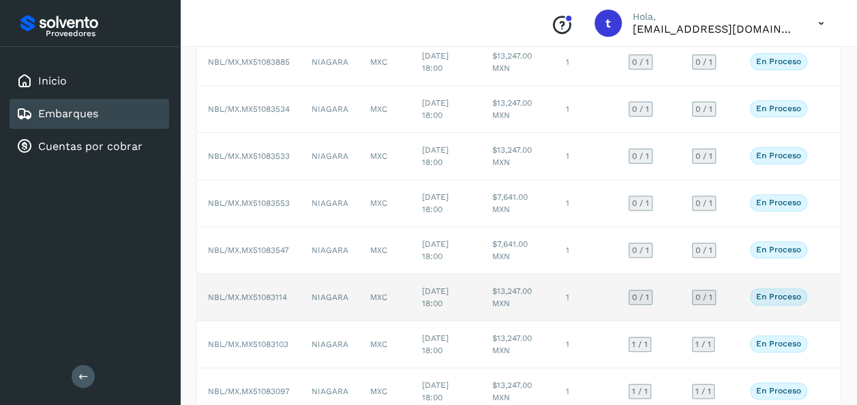
click at [817, 295] on td "En proceso Verifica el estado de la factura o entregas asociadas a este embarque" at bounding box center [778, 297] width 79 height 47
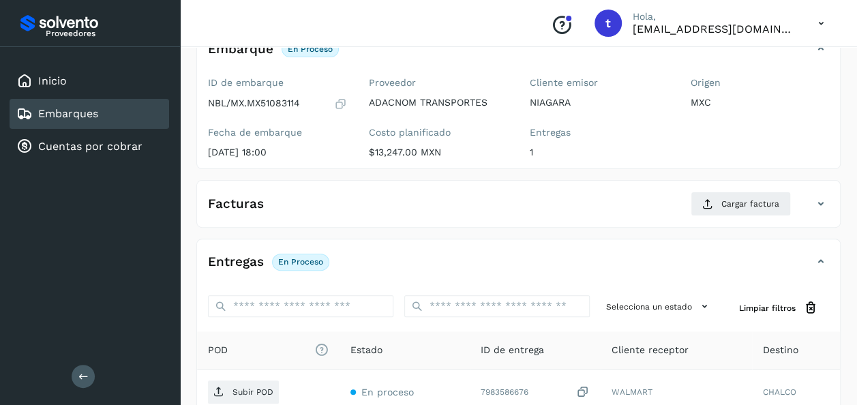
scroll to position [241, 0]
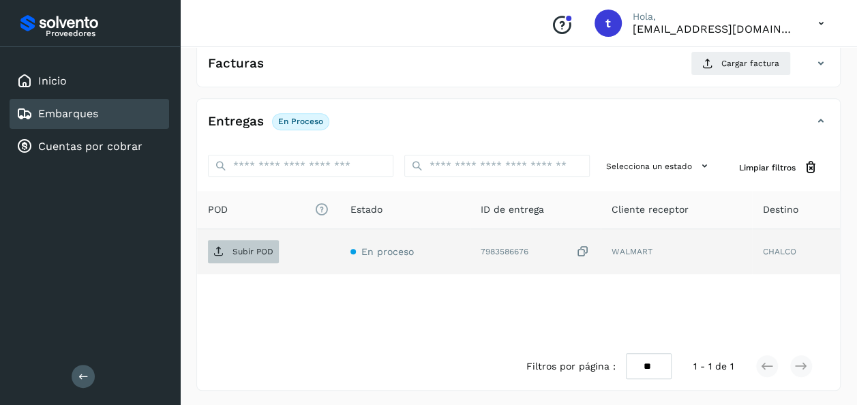
click at [252, 247] on p "Subir POD" at bounding box center [252, 252] width 41 height 10
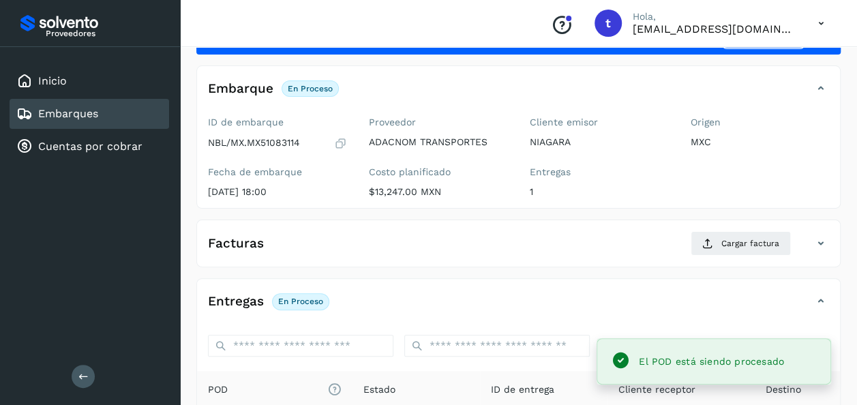
scroll to position [0, 0]
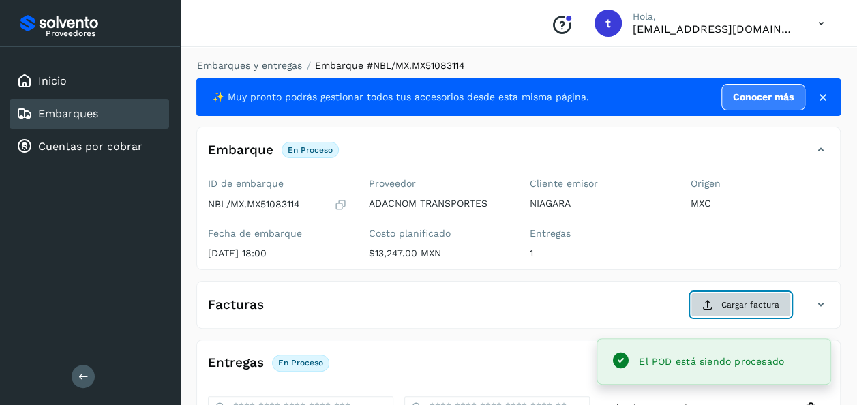
click at [753, 306] on span "Cargar factura" at bounding box center [750, 305] width 58 height 12
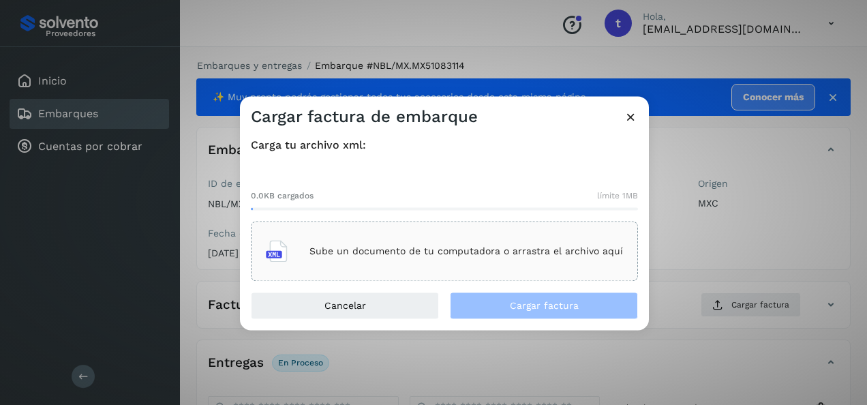
click at [521, 243] on div "Sube un documento de tu computadora o arrastra el archivo aquí" at bounding box center [444, 251] width 357 height 37
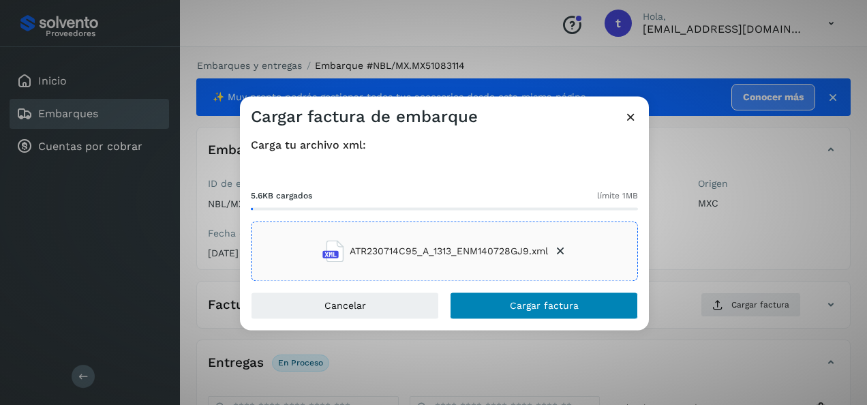
click at [556, 307] on span "Cargar factura" at bounding box center [544, 306] width 69 height 10
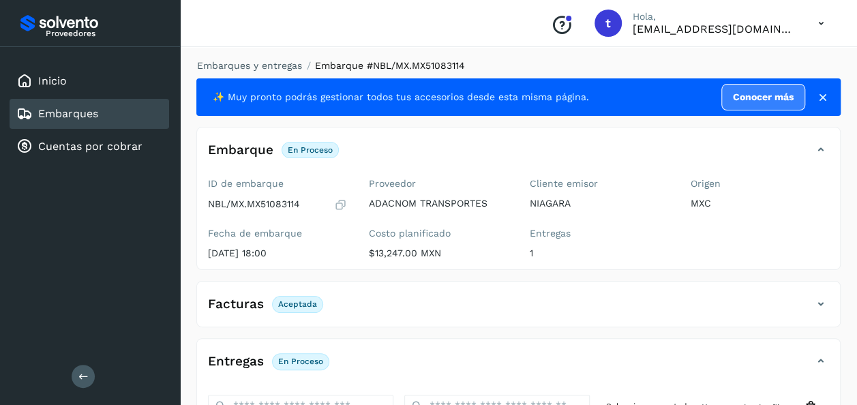
click at [67, 116] on link "Embarques" at bounding box center [68, 113] width 60 height 13
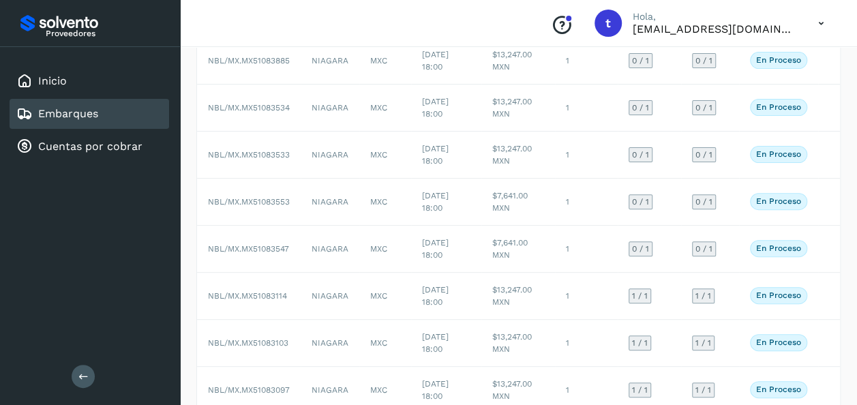
scroll to position [138, 0]
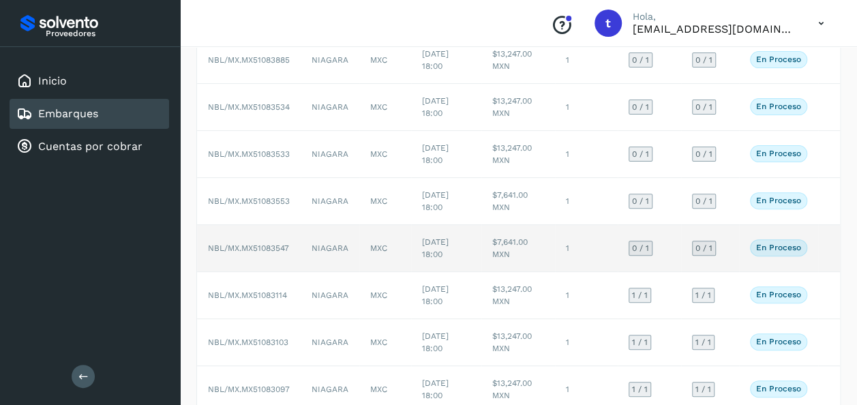
click at [818, 245] on td at bounding box center [829, 248] width 22 height 47
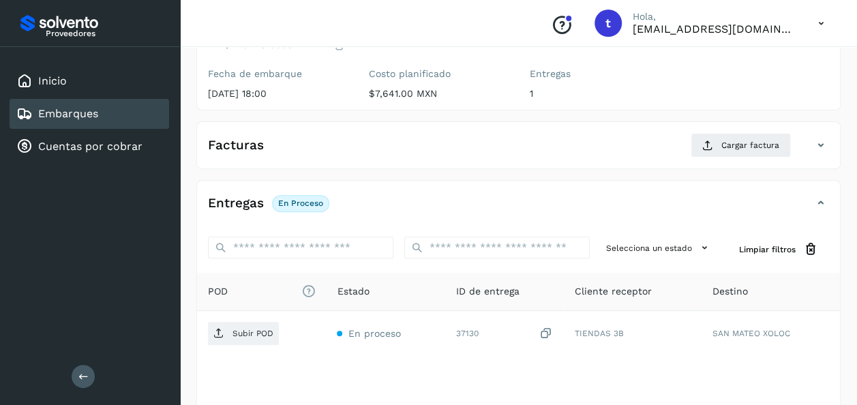
scroll to position [241, 0]
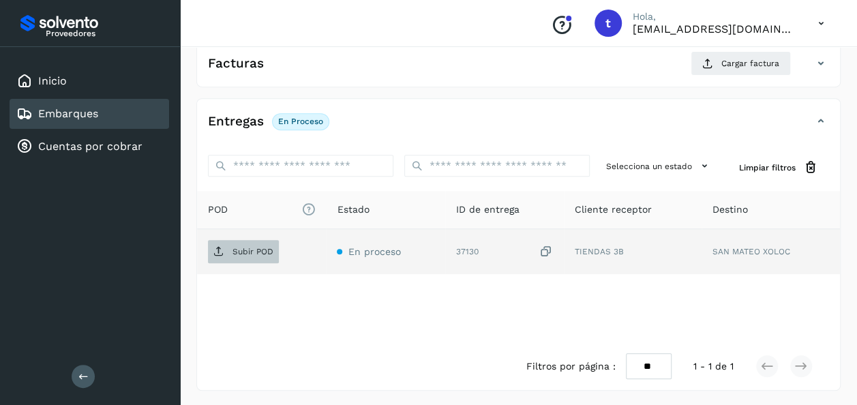
click at [245, 255] on span "Subir POD" at bounding box center [243, 252] width 71 height 22
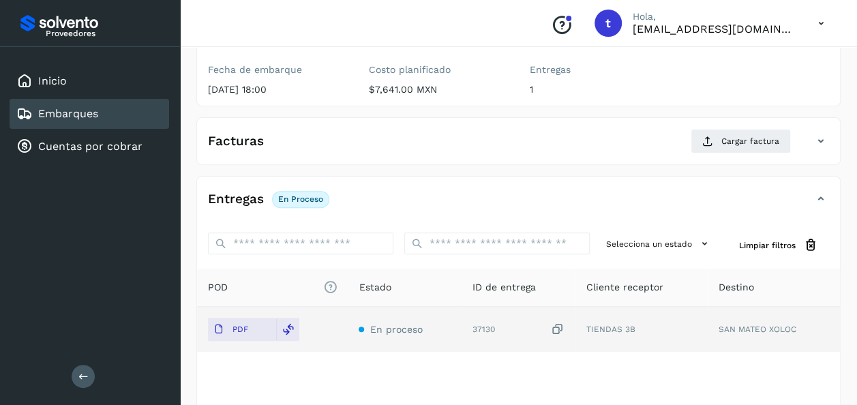
scroll to position [0, 0]
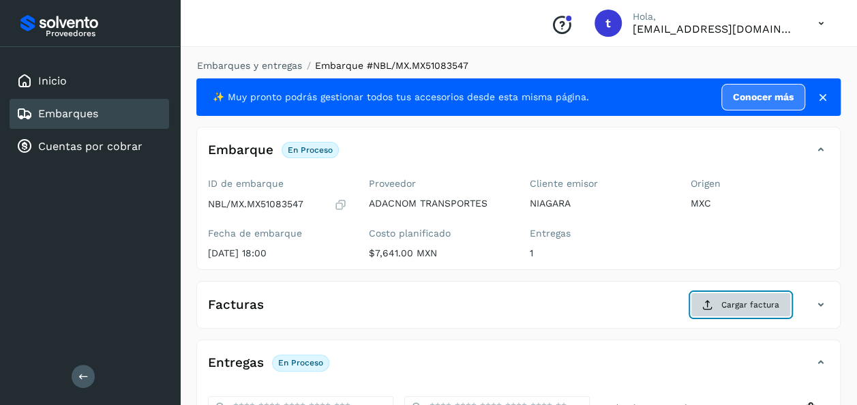
click at [741, 303] on span "Cargar factura" at bounding box center [750, 305] width 58 height 12
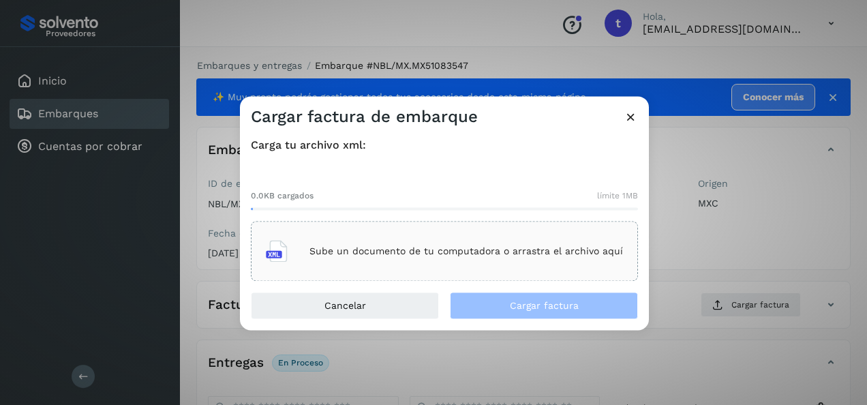
click at [474, 245] on div "Sube un documento de tu computadora o arrastra el archivo aquí" at bounding box center [444, 251] width 357 height 37
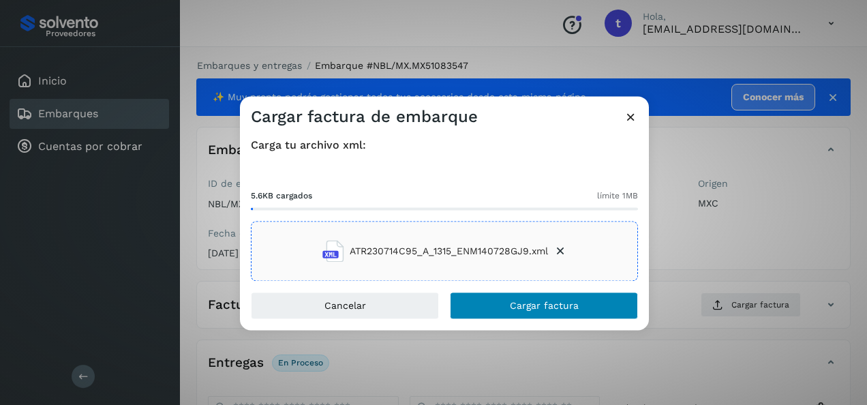
click at [556, 305] on span "Cargar factura" at bounding box center [544, 306] width 69 height 10
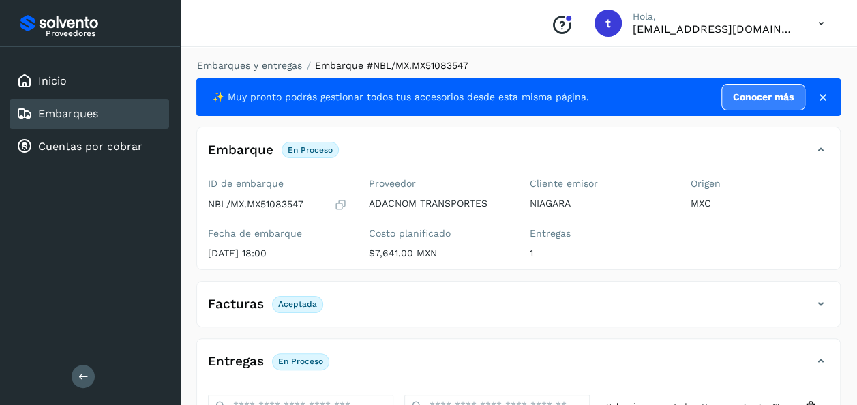
click at [65, 115] on link "Embarques" at bounding box center [68, 113] width 60 height 13
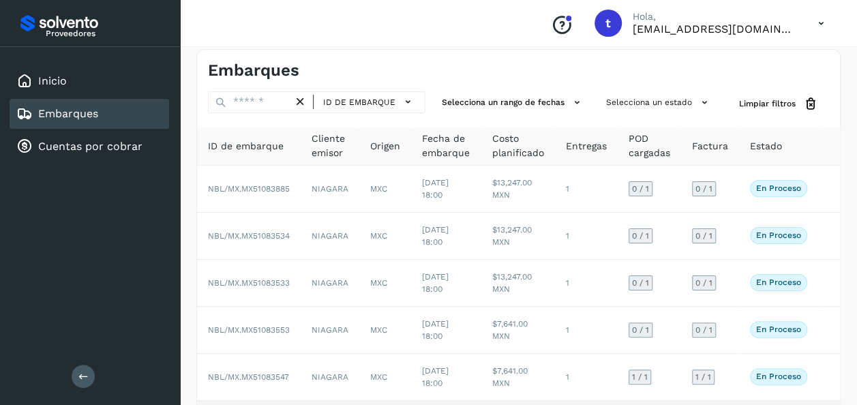
scroll to position [7, 0]
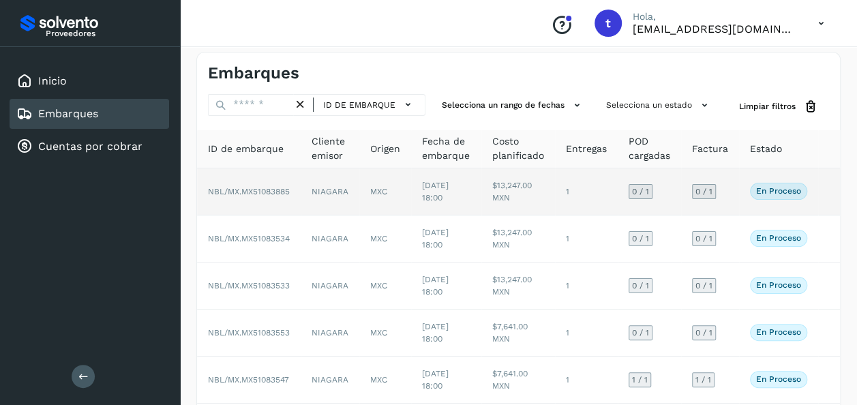
click at [819, 192] on td at bounding box center [829, 191] width 22 height 47
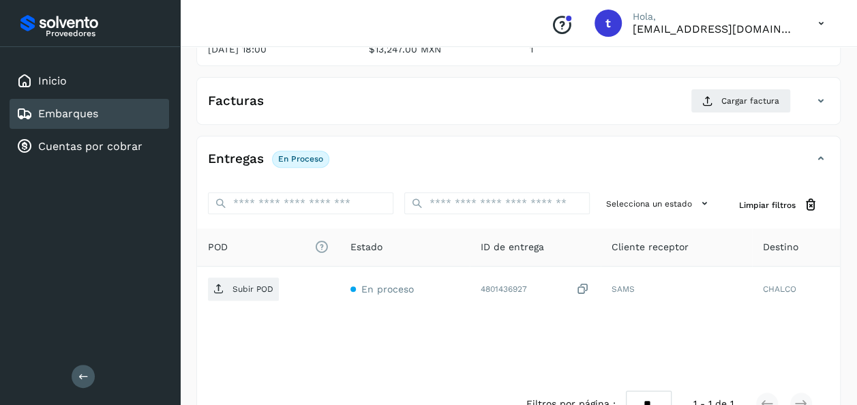
scroll to position [241, 0]
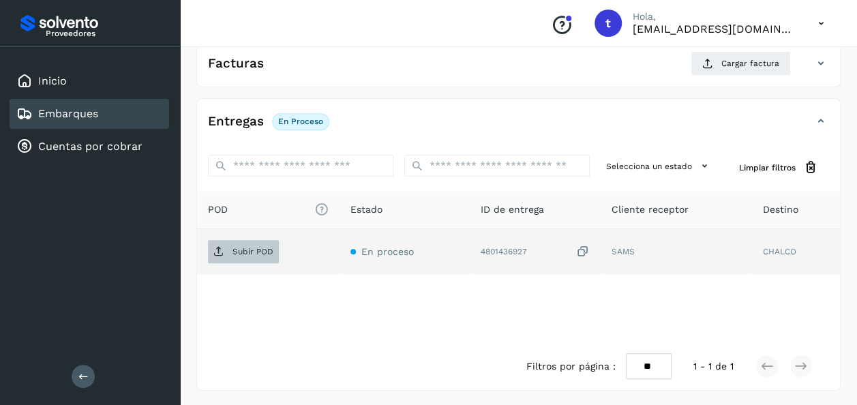
click at [249, 249] on p "Subir POD" at bounding box center [252, 252] width 41 height 10
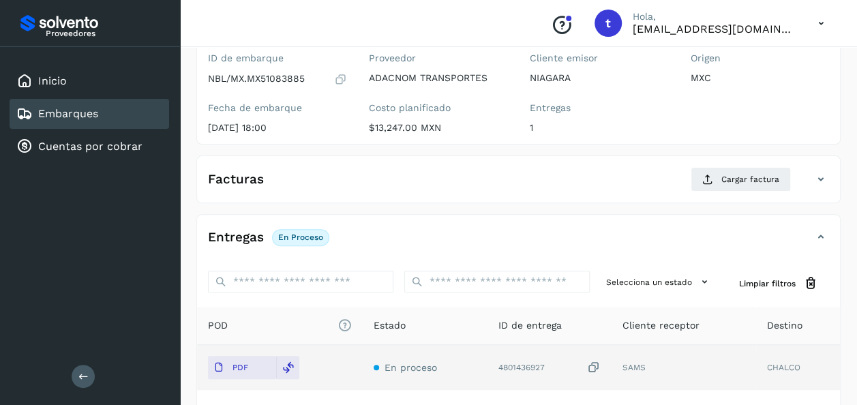
scroll to position [0, 0]
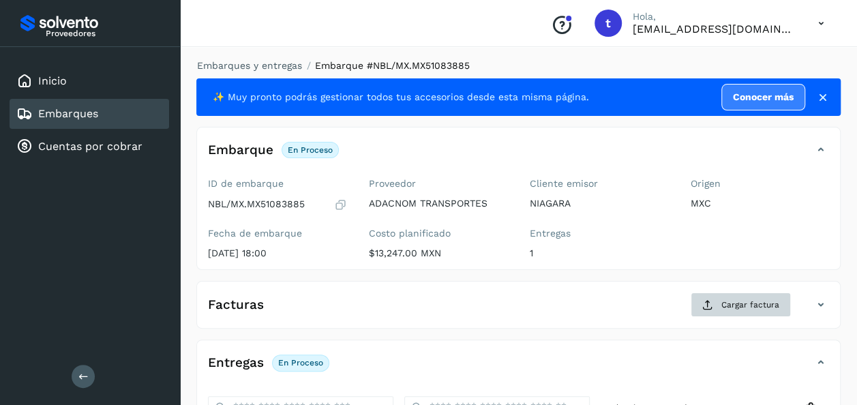
click at [740, 302] on span "Cargar factura" at bounding box center [750, 305] width 58 height 12
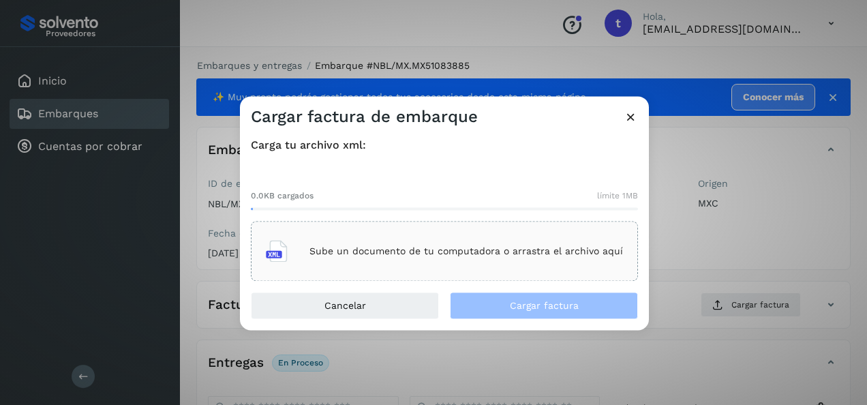
click at [494, 234] on div "Sube un documento de tu computadora o arrastra el archivo aquí" at bounding box center [444, 251] width 357 height 37
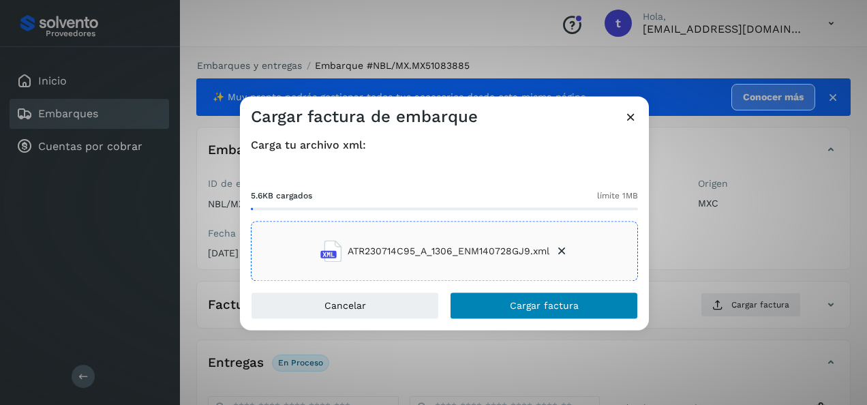
click at [567, 316] on button "Cargar factura" at bounding box center [544, 305] width 188 height 27
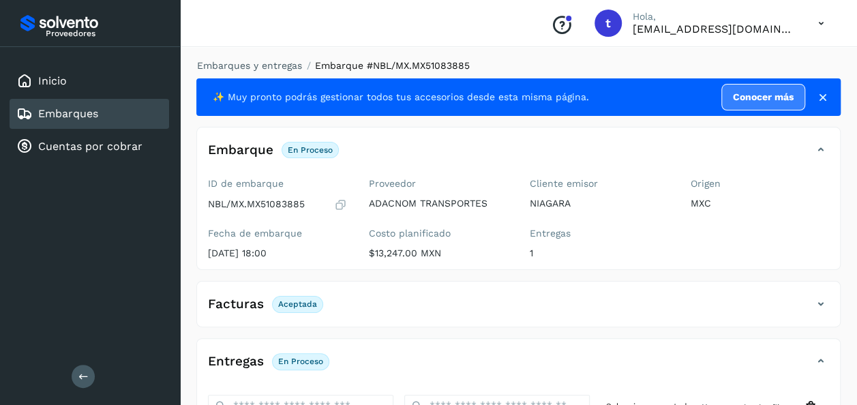
click at [74, 107] on link "Embarques" at bounding box center [68, 113] width 60 height 13
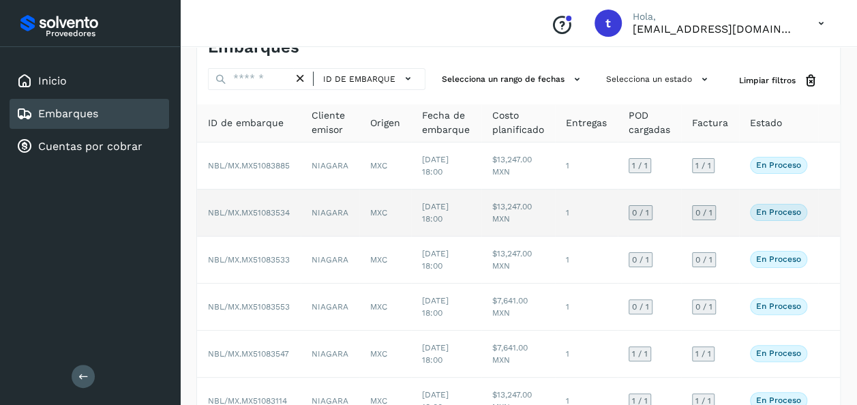
scroll to position [34, 0]
click at [822, 207] on td at bounding box center [829, 211] width 22 height 47
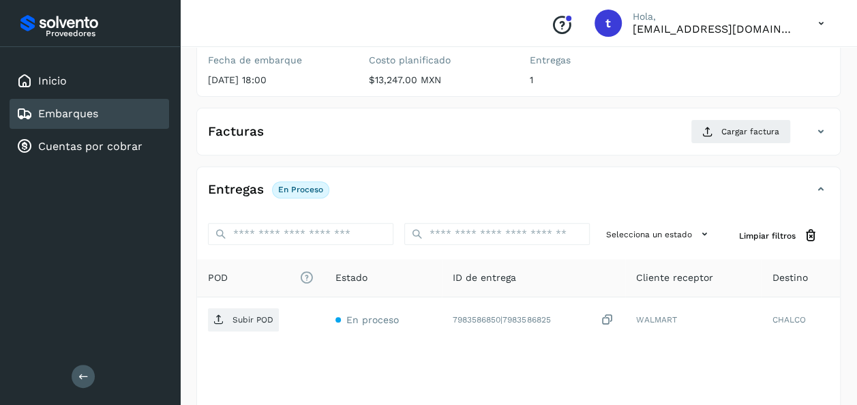
scroll to position [241, 0]
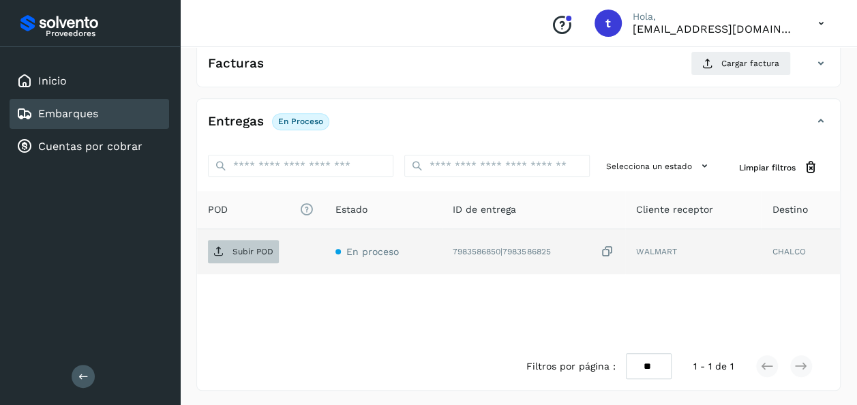
click at [247, 247] on p "Subir POD" at bounding box center [252, 252] width 41 height 10
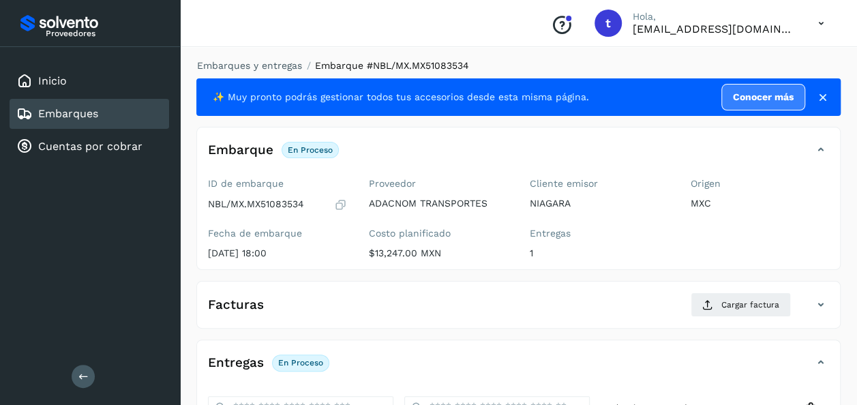
scroll to position [0, 0]
click at [87, 108] on link "Embarques" at bounding box center [68, 113] width 60 height 13
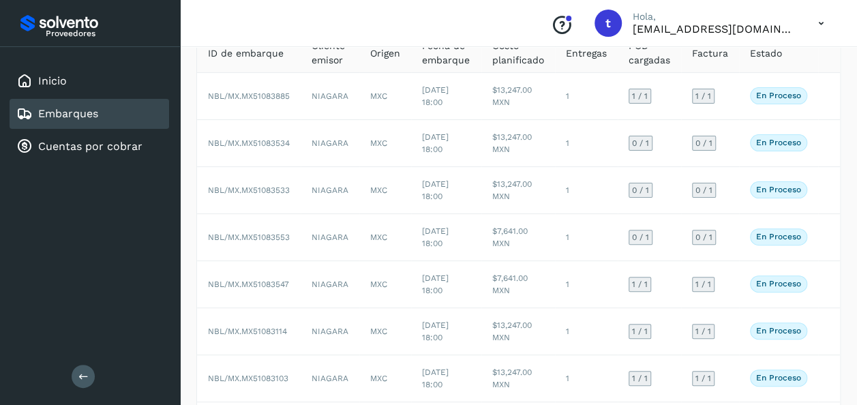
scroll to position [102, 0]
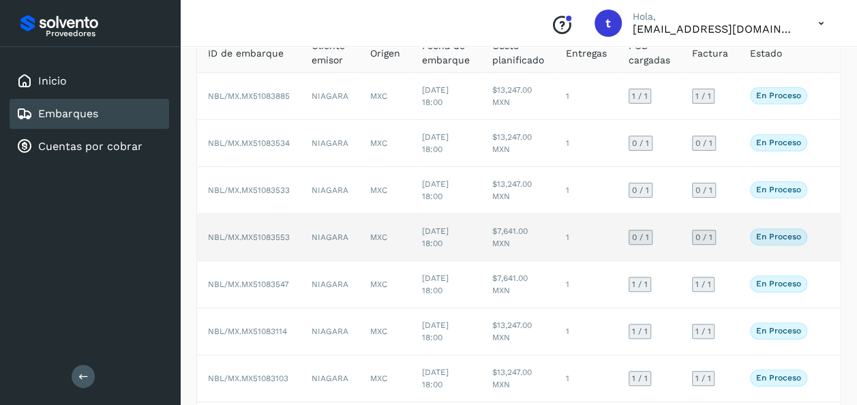
click at [823, 234] on td at bounding box center [829, 237] width 22 height 47
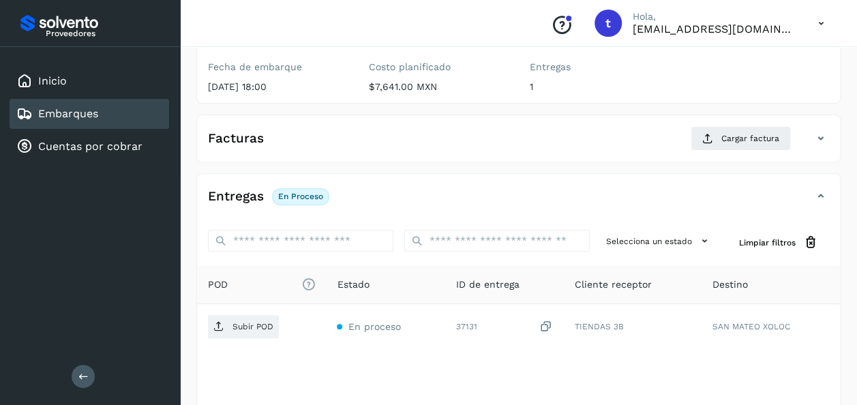
scroll to position [241, 0]
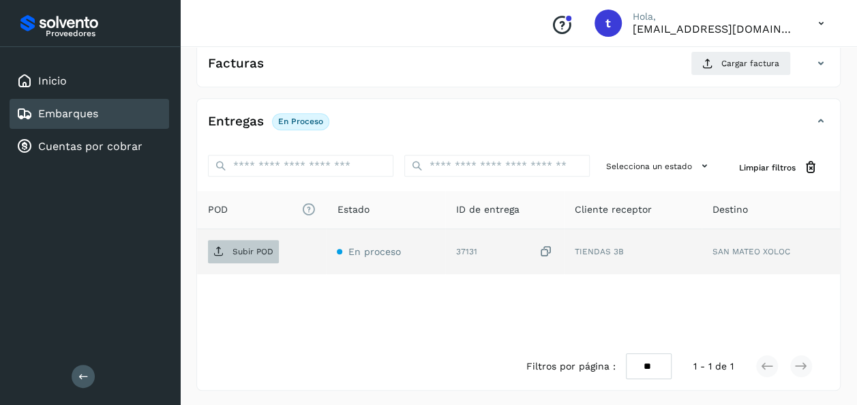
click at [244, 252] on p "Subir POD" at bounding box center [252, 252] width 41 height 10
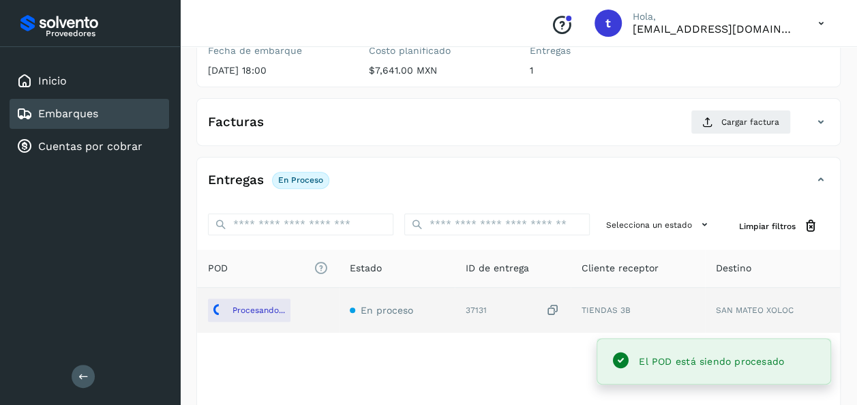
scroll to position [0, 0]
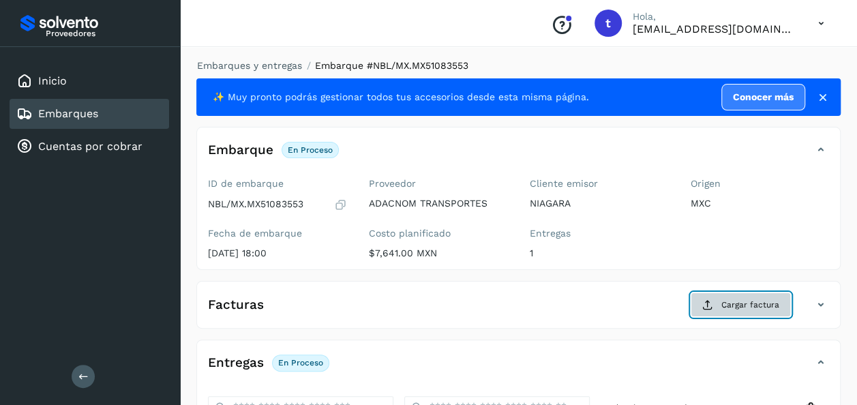
click at [745, 300] on span "Cargar factura" at bounding box center [750, 305] width 58 height 12
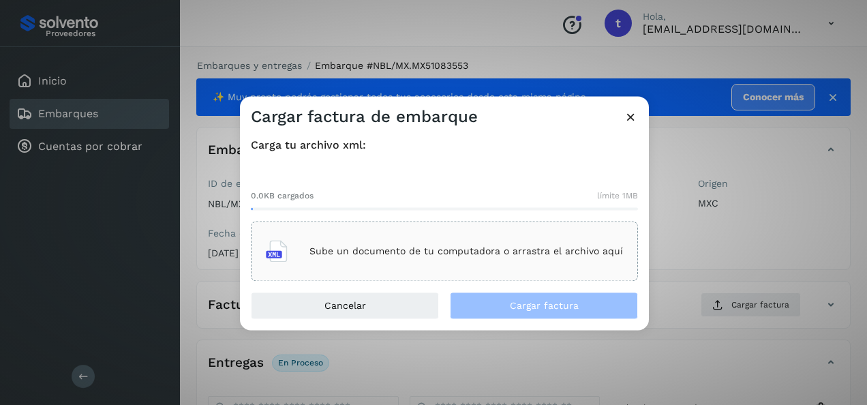
click at [444, 234] on div "Sube un documento de tu computadora o arrastra el archivo aquí" at bounding box center [444, 251] width 357 height 37
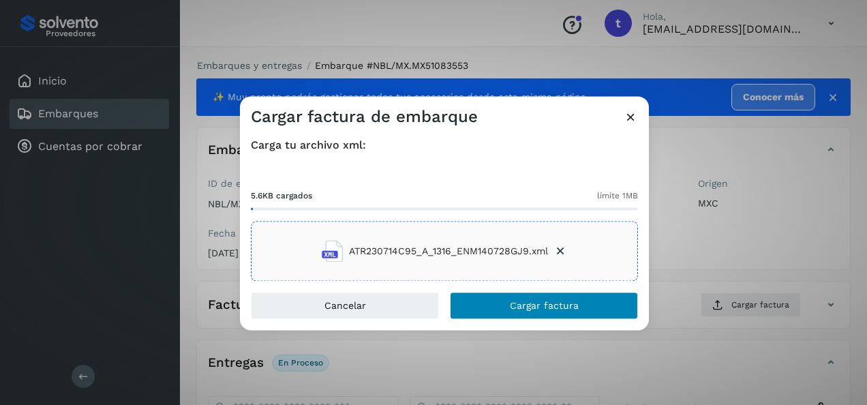
click at [549, 310] on span "Cargar factura" at bounding box center [544, 306] width 69 height 10
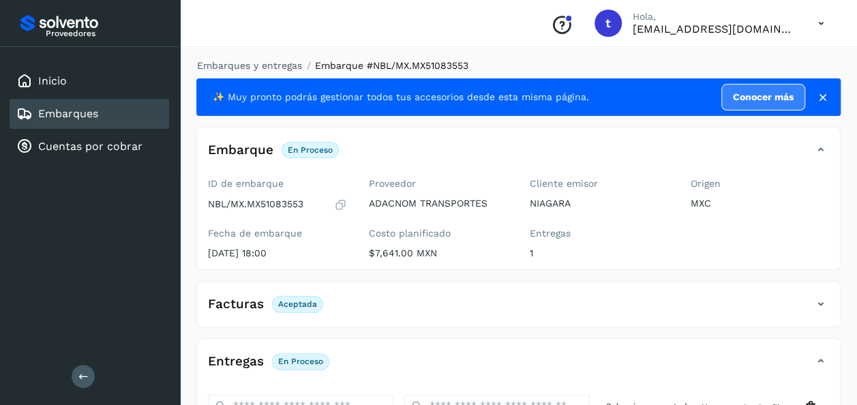
click at [79, 115] on link "Embarques" at bounding box center [68, 113] width 60 height 13
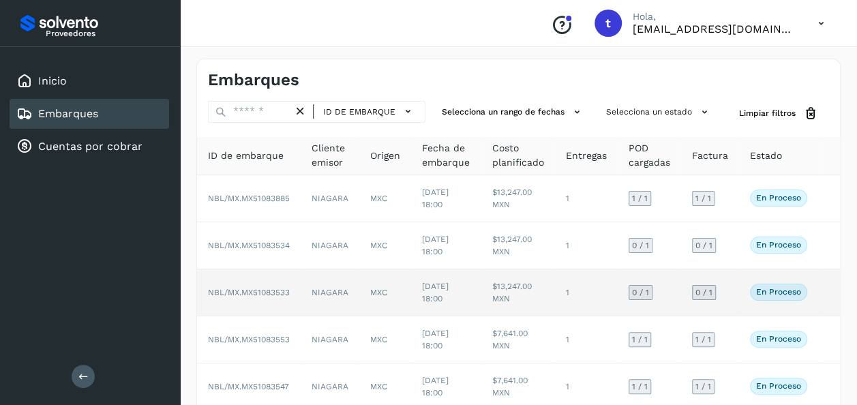
click at [818, 292] on td at bounding box center [829, 292] width 22 height 47
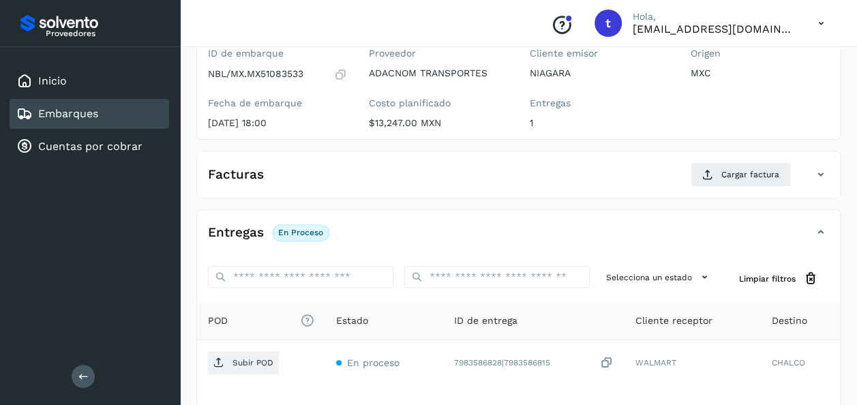
scroll to position [241, 0]
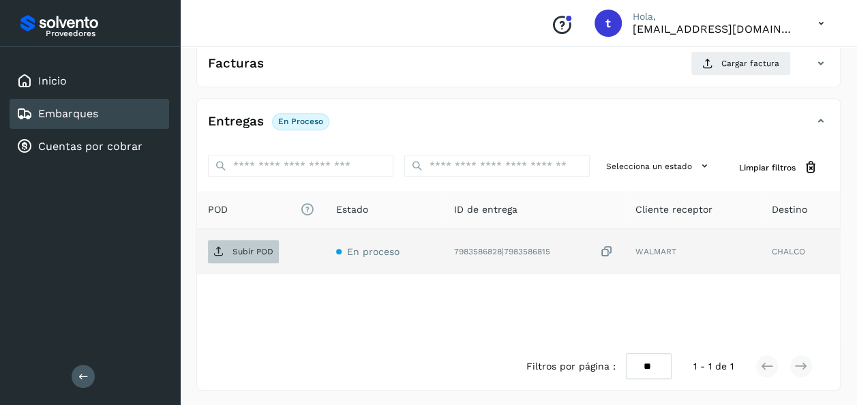
click at [245, 252] on p "Subir POD" at bounding box center [252, 252] width 41 height 10
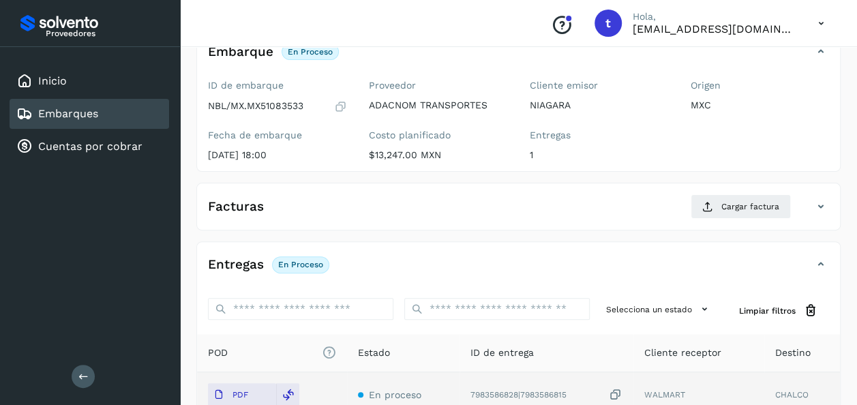
scroll to position [0, 0]
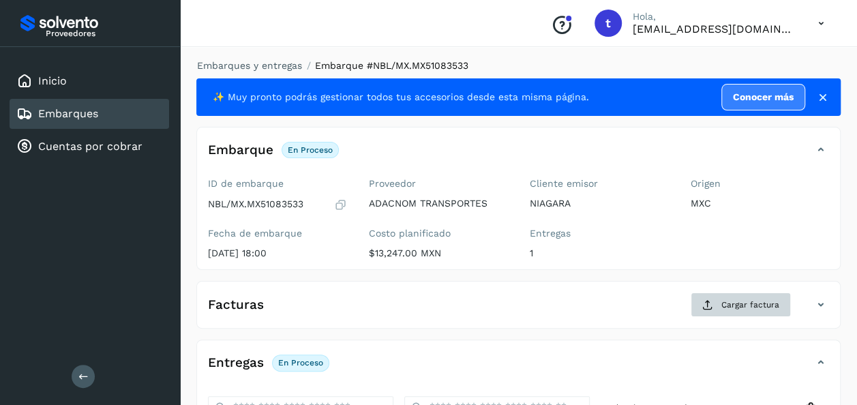
click at [740, 305] on span "Cargar factura" at bounding box center [750, 305] width 58 height 12
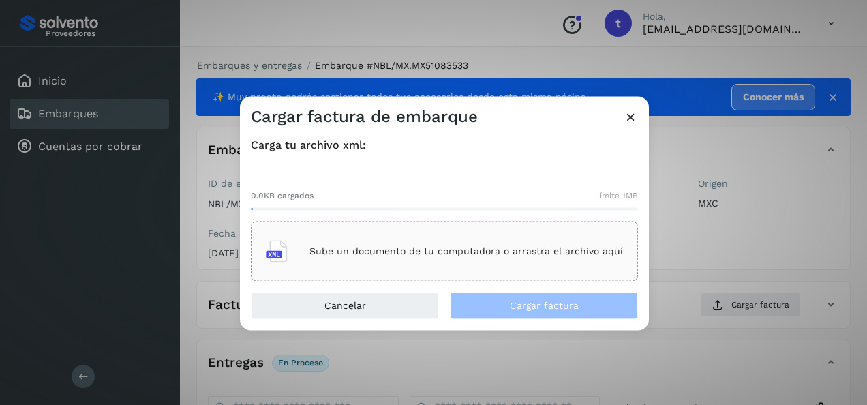
click at [481, 248] on p "Sube un documento de tu computadora o arrastra el archivo aquí" at bounding box center [466, 251] width 314 height 12
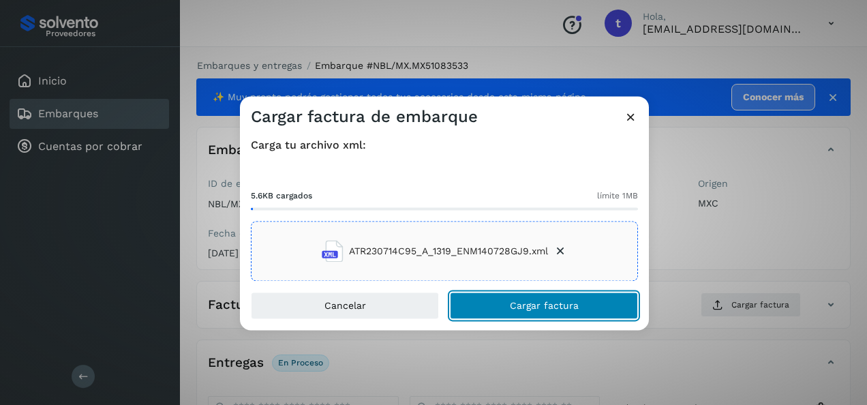
click at [547, 308] on span "Cargar factura" at bounding box center [544, 306] width 69 height 10
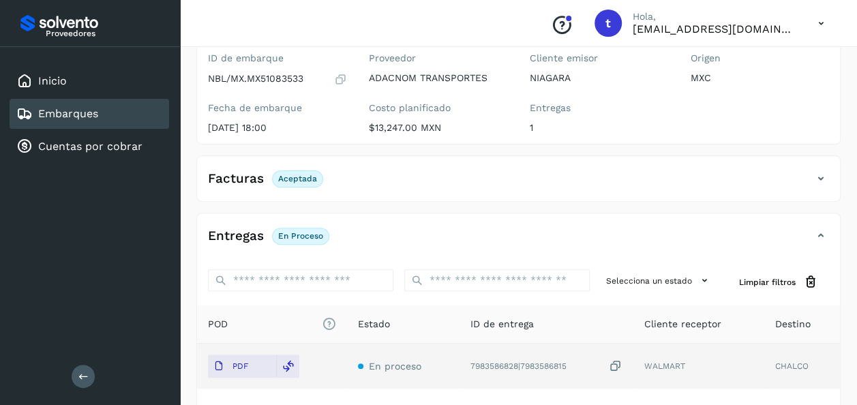
scroll to position [240, 0]
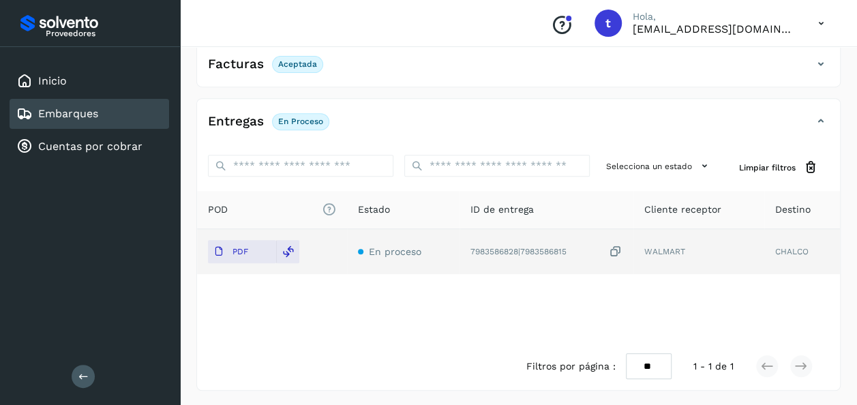
click at [74, 115] on link "Embarques" at bounding box center [68, 113] width 60 height 13
